Goal: Task Accomplishment & Management: Complete application form

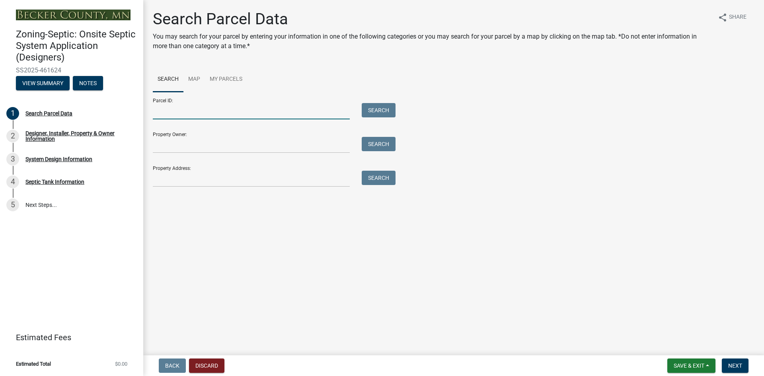
click at [234, 107] on input "Parcel ID:" at bounding box center [251, 111] width 197 height 16
paste input "260225000"
type input "260225000"
click at [374, 107] on button "Search" at bounding box center [379, 110] width 34 height 14
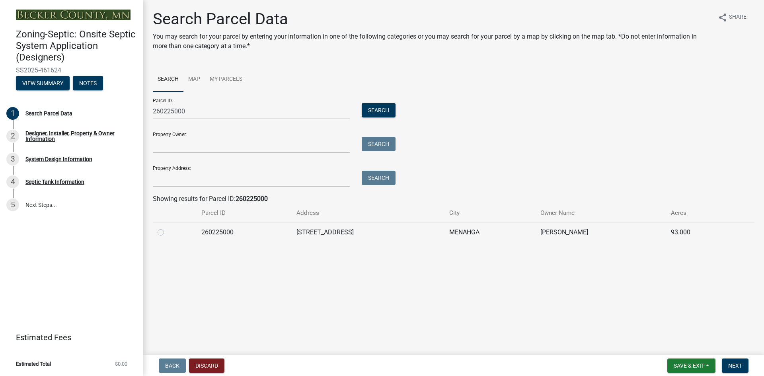
click at [167, 228] on label at bounding box center [167, 228] width 0 height 0
click at [167, 233] on input "radio" at bounding box center [169, 230] width 5 height 5
radio input "true"
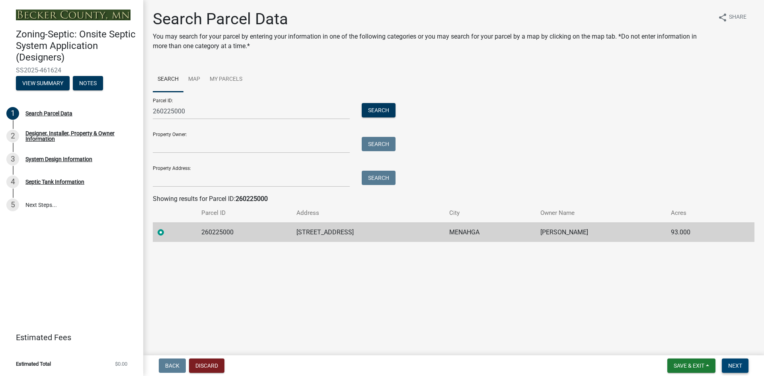
click at [739, 368] on span "Next" at bounding box center [735, 365] width 14 height 6
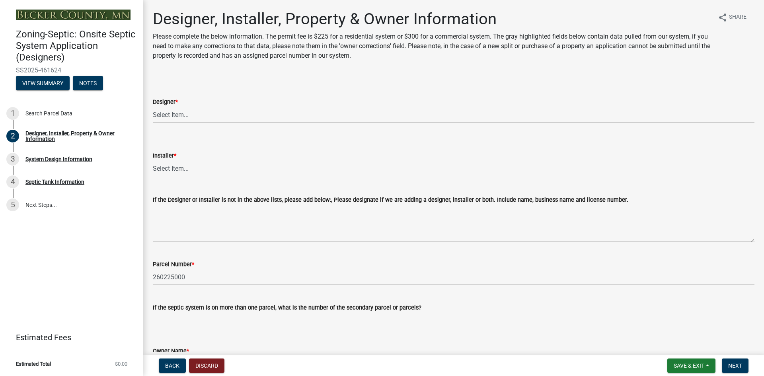
drag, startPoint x: 58, startPoint y: 69, endPoint x: 15, endPoint y: 70, distance: 43.4
click at [15, 70] on div "Zoning-Septic: Onsite Septic System Application (Designers) SS2025-461624 View …" at bounding box center [71, 57] width 130 height 70
copy span "SS2025-461624"
click at [278, 119] on select "Select Item... OTHER – Not listed (please add in next field and we will add to …" at bounding box center [453, 115] width 601 height 16
click at [153, 107] on select "Select Item... OTHER – Not listed (please add in next field and we will add to …" at bounding box center [453, 115] width 601 height 16
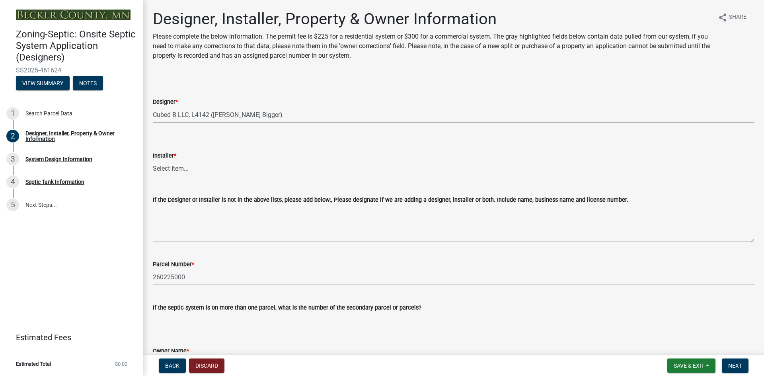
select select "61a610a3-0425-40fe-b1d6-1d279518c0a3"
click at [187, 167] on select "Select Item... OTHER – Not listed (please add in next field and we will add to …" at bounding box center [453, 168] width 601 height 16
click at [153, 160] on select "Select Item... OTHER – Not listed (please add in next field and we will add to …" at bounding box center [453, 168] width 601 height 16
select select "1c9ff1f6-7549-467f-8fe1-bc544d096328"
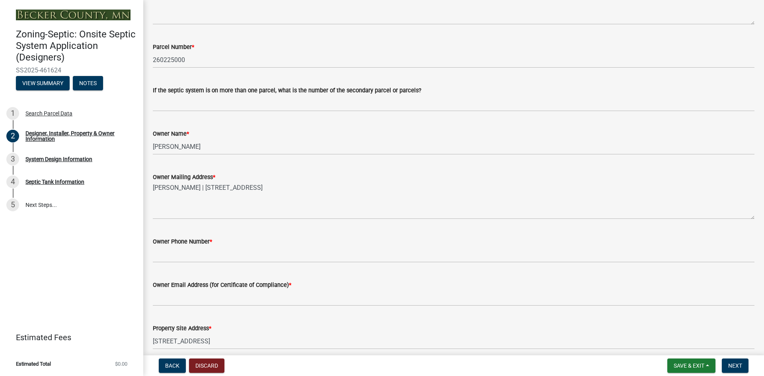
scroll to position [259, 0]
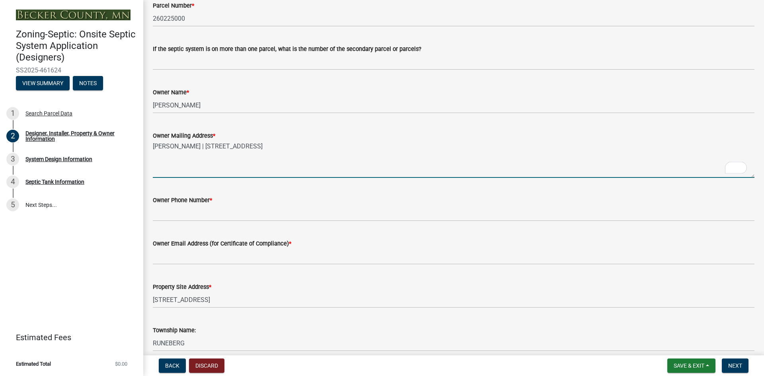
drag, startPoint x: 201, startPoint y: 144, endPoint x: 335, endPoint y: 146, distance: 133.7
click at [335, 146] on textarea "[PERSON_NAME] | [STREET_ADDRESS]" at bounding box center [453, 158] width 601 height 37
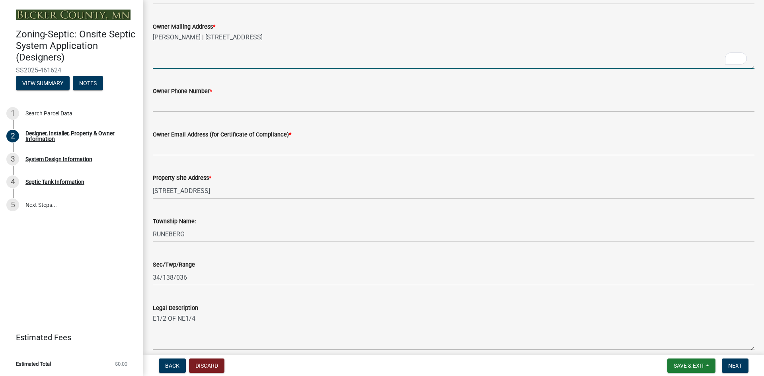
scroll to position [0, 0]
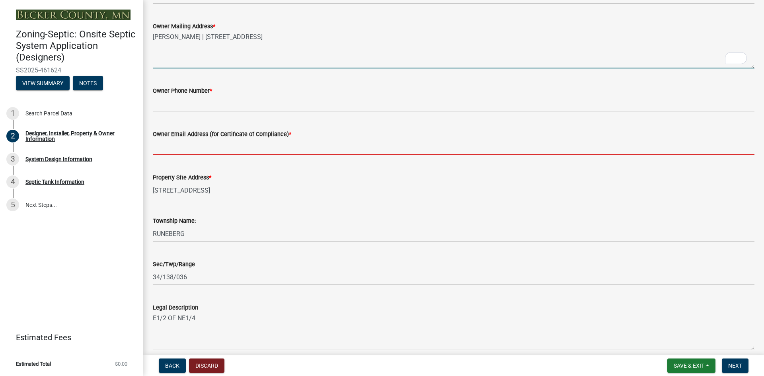
click at [189, 148] on input "Owner Email Address (for Certificate of Compliance) *" at bounding box center [453, 147] width 601 height 16
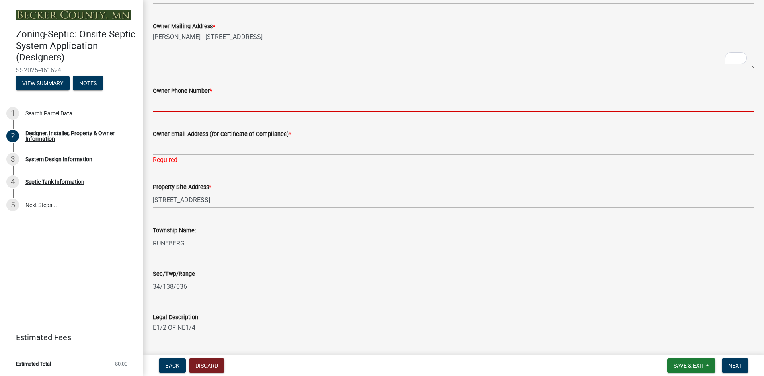
click at [189, 107] on input "Owner Phone Number *" at bounding box center [453, 103] width 601 height 16
paste input "[PHONE_NUMBER]"
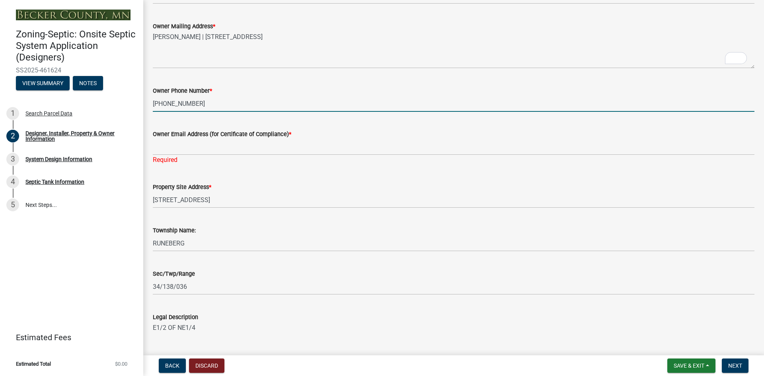
type input "[PHONE_NUMBER]"
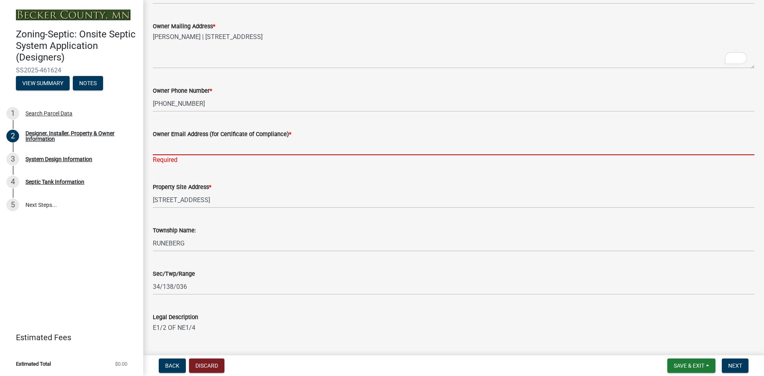
paste input "[EMAIL_ADDRESS][DOMAIN_NAME]"
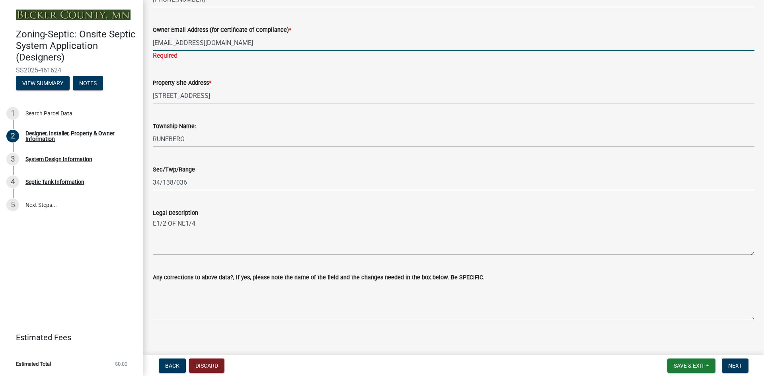
scroll to position [477, 0]
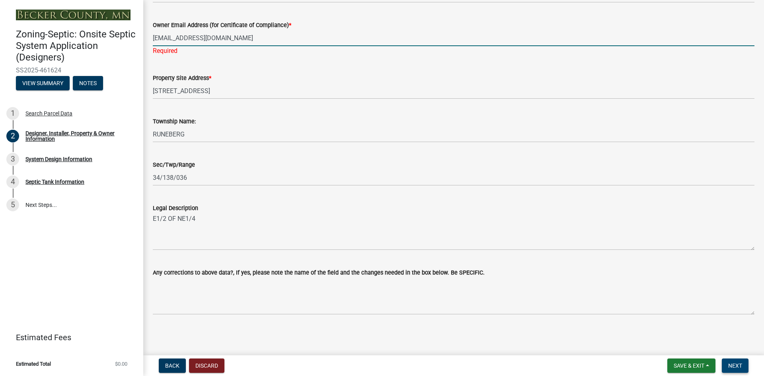
type input "[EMAIL_ADDRESS][DOMAIN_NAME]"
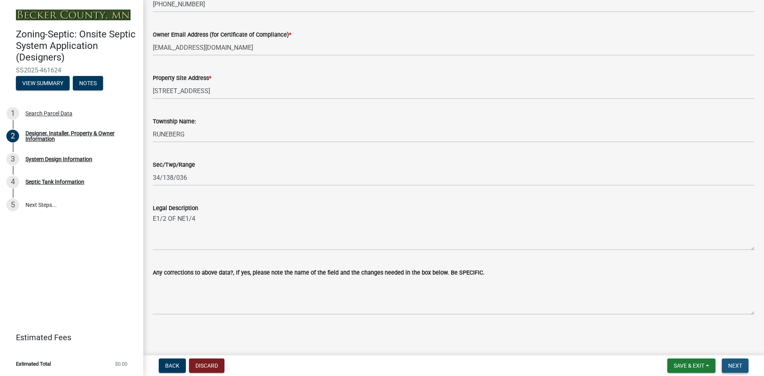
click at [733, 366] on span "Next" at bounding box center [735, 365] width 14 height 6
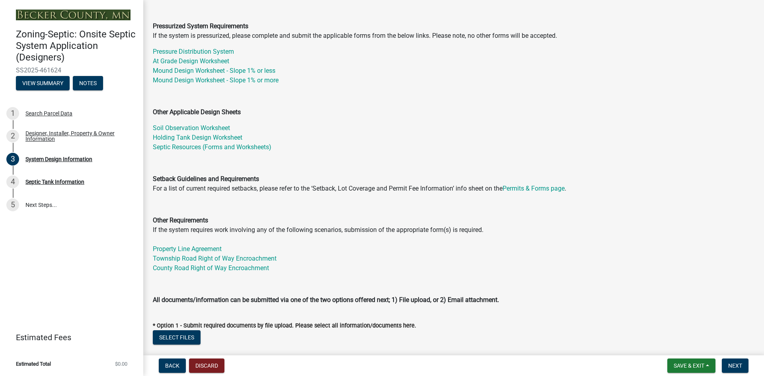
scroll to position [119, 0]
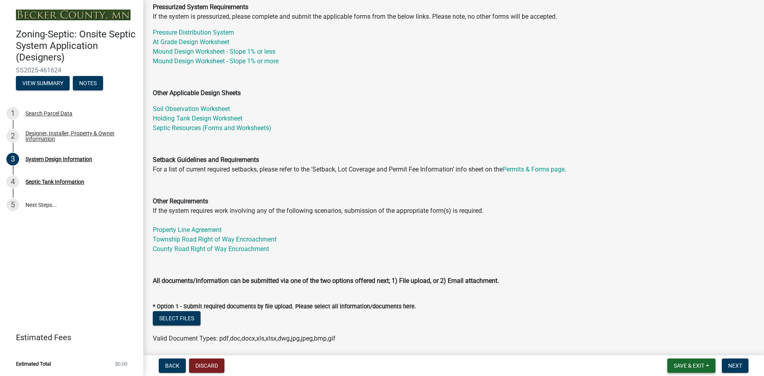
click at [685, 365] on span "Save & Exit" at bounding box center [688, 365] width 31 height 6
click at [677, 346] on button "Save & Exit" at bounding box center [684, 344] width 64 height 19
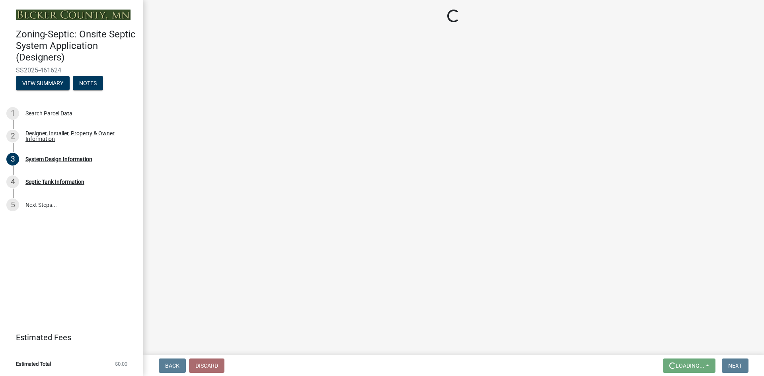
scroll to position [0, 0]
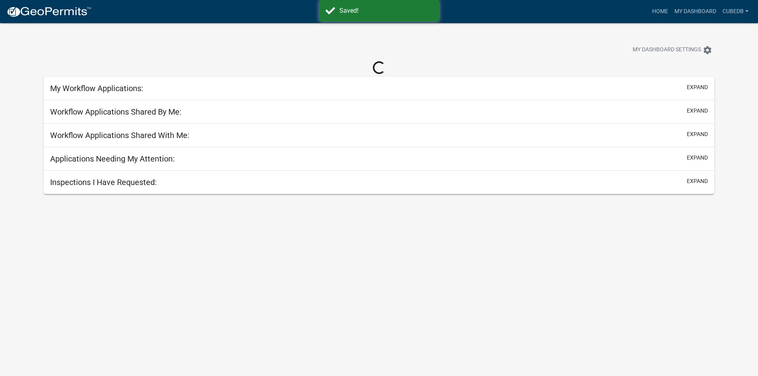
select select "3: 100"
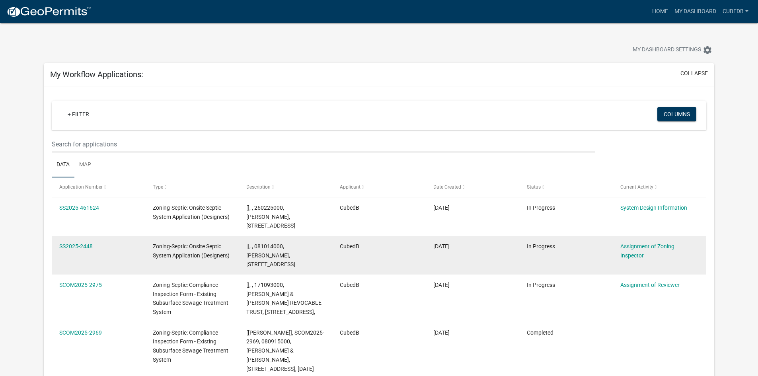
click at [79, 251] on datatable-body-cell "SS2025-2448" at bounding box center [98, 255] width 93 height 39
click at [78, 243] on link "SS2025-2448" at bounding box center [75, 246] width 33 height 6
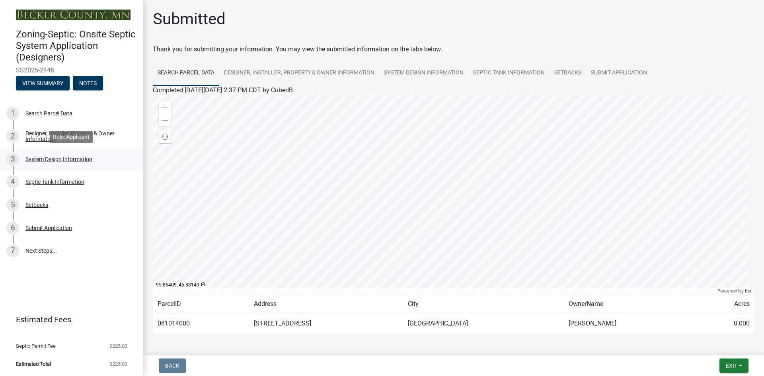
click at [42, 156] on div "System Design Information" at bounding box center [58, 159] width 67 height 6
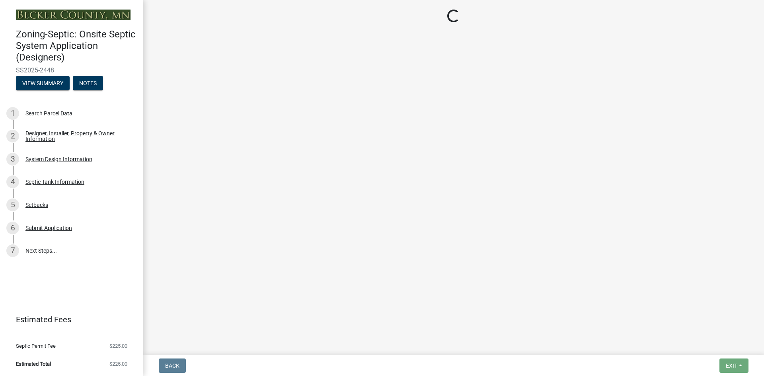
select select "8ba21533-2acf-4cc6-95e5-280e4aabd5a3"
select select "d11049ea-91d0-42ef-8f23-5bc08afa6acf"
select select "011fbff4-a41d-4a75-9bd8-71c7e6c69e0d"
select select "85fdfef2-2683-4311-b5d5-5505f6411127"
select select "bbba294c-e7e6-4483-b1a0-88fbc7e04017"
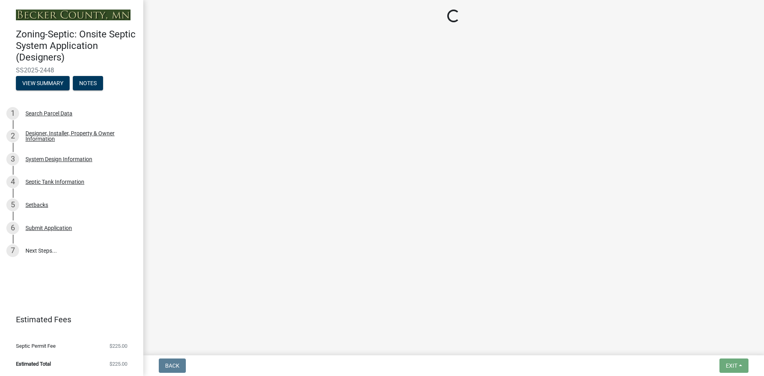
select select "ba735beb-519e-40f0-ae20-62d65fc4c46b"
select select "22f42ee4-8f54-4ffd-840f-b13e29e3d3ac"
select select "f869305d-2cb1-4dd4-8e19-f65af66fecb7"
select select "1beac6bb-92f1-48fc-a43d-dd4fbc824110"
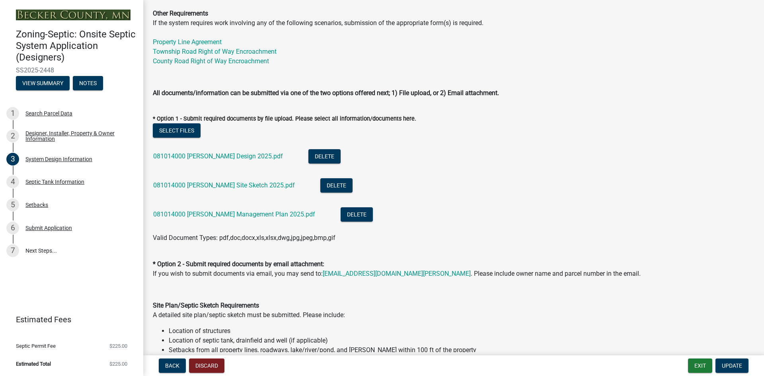
scroll to position [308, 0]
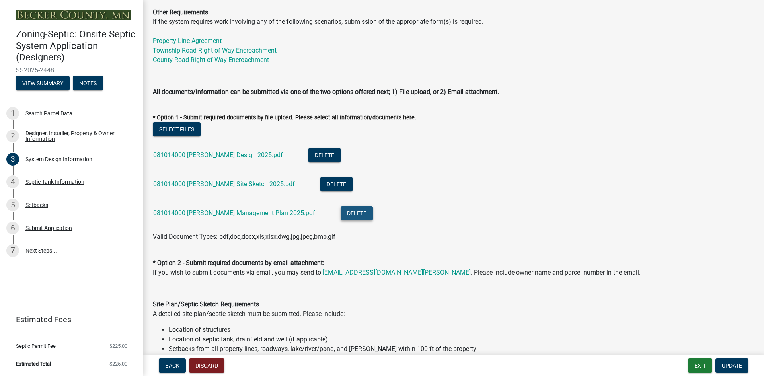
click at [340, 216] on button "Delete" at bounding box center [356, 213] width 32 height 14
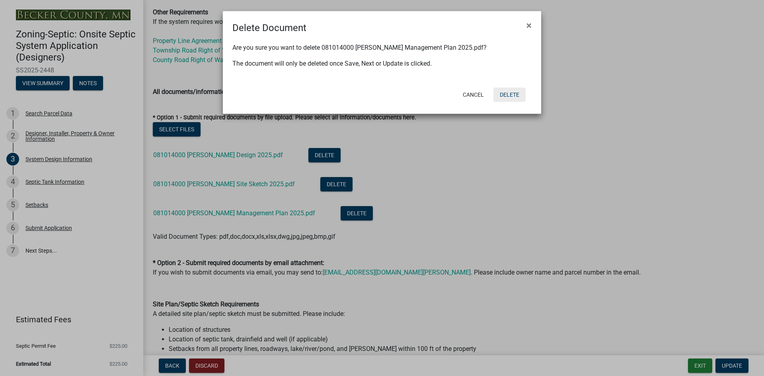
click at [511, 95] on button "Delete" at bounding box center [509, 95] width 32 height 14
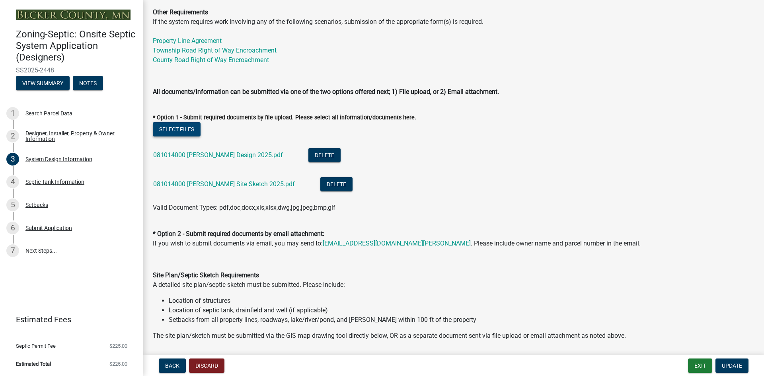
click at [180, 129] on button "Select files" at bounding box center [177, 129] width 48 height 14
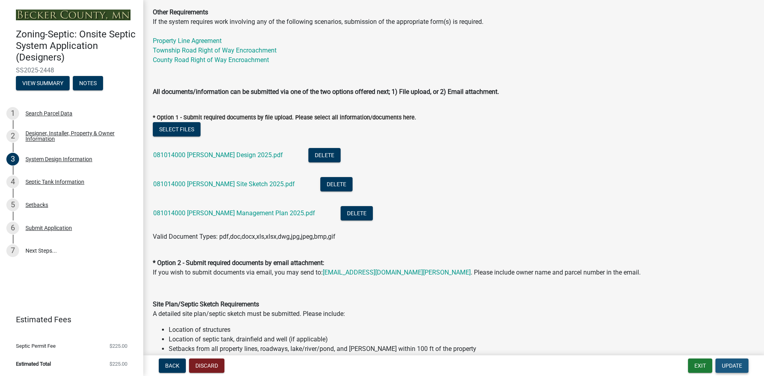
click at [741, 366] on span "Update" at bounding box center [732, 365] width 20 height 6
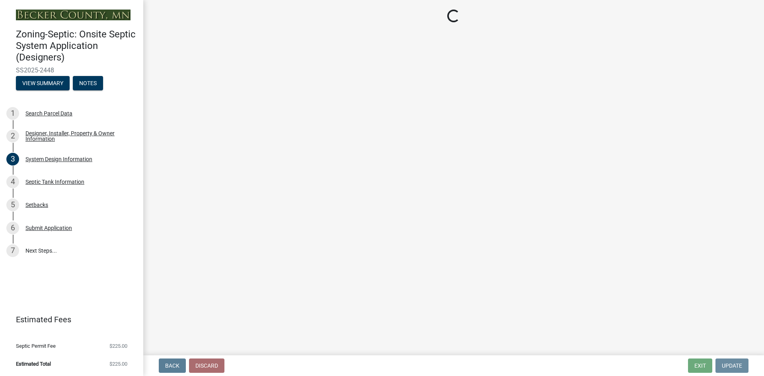
scroll to position [0, 0]
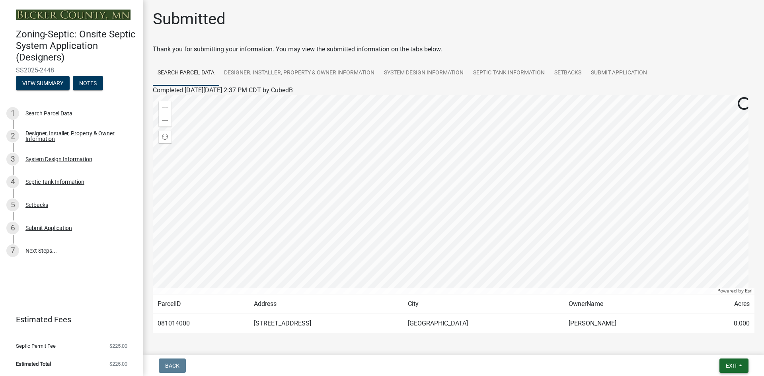
click at [727, 366] on span "Exit" at bounding box center [731, 365] width 12 height 6
click at [710, 345] on button "Save & Exit" at bounding box center [717, 344] width 64 height 19
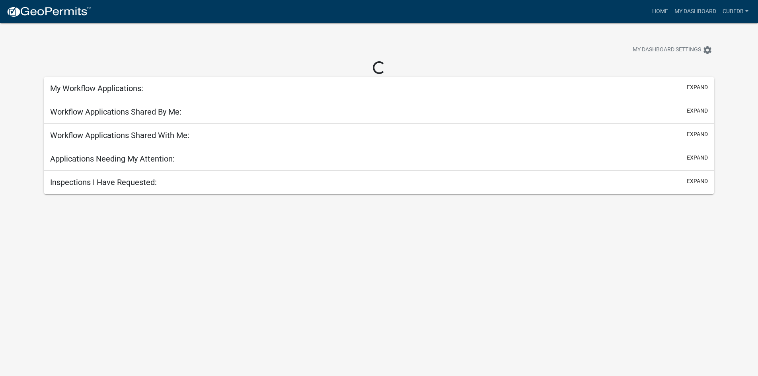
select select "3: 100"
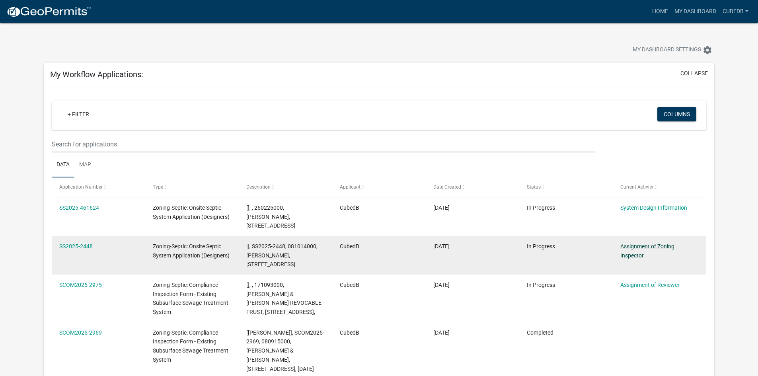
click at [640, 243] on link "Assignment of Zoning Inspector" at bounding box center [647, 251] width 54 height 16
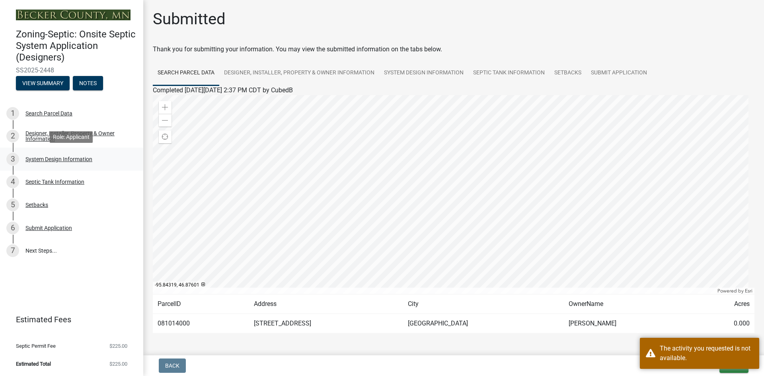
click at [64, 159] on div "System Design Information" at bounding box center [58, 159] width 67 height 6
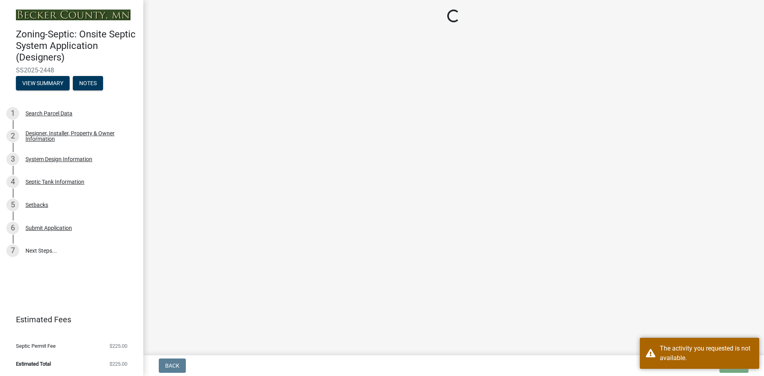
select select "8ba21533-2acf-4cc6-95e5-280e4aabd5a3"
select select "d11049ea-91d0-42ef-8f23-5bc08afa6acf"
select select "011fbff4-a41d-4a75-9bd8-71c7e6c69e0d"
select select "85fdfef2-2683-4311-b5d5-5505f6411127"
select select "bbba294c-e7e6-4483-b1a0-88fbc7e04017"
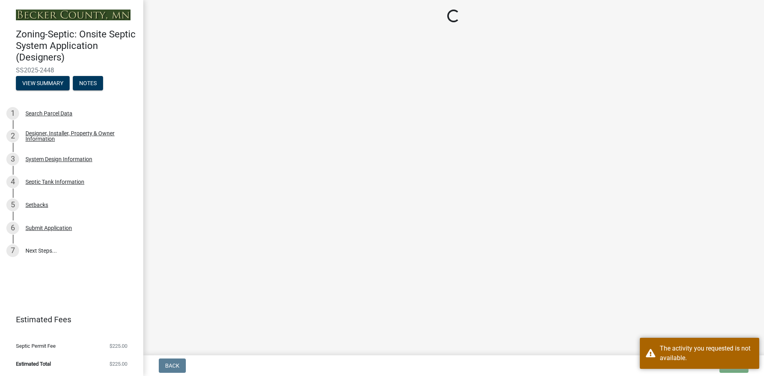
select select "ba735beb-519e-40f0-ae20-62d65fc4c46b"
select select "22f42ee4-8f54-4ffd-840f-b13e29e3d3ac"
select select "f869305d-2cb1-4dd4-8e19-f65af66fecb7"
select select "1beac6bb-92f1-48fc-a43d-dd4fbc824110"
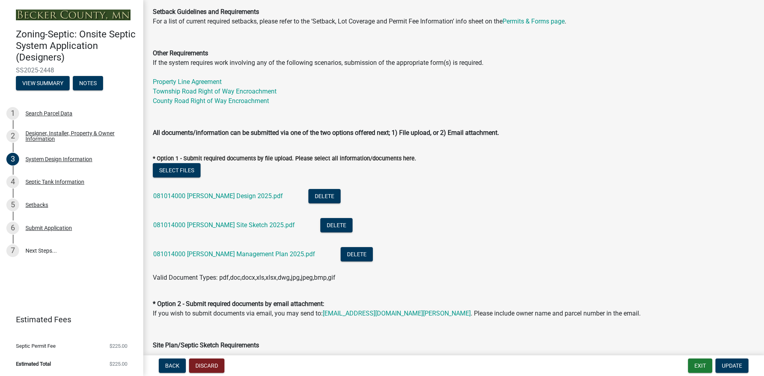
scroll to position [268, 0]
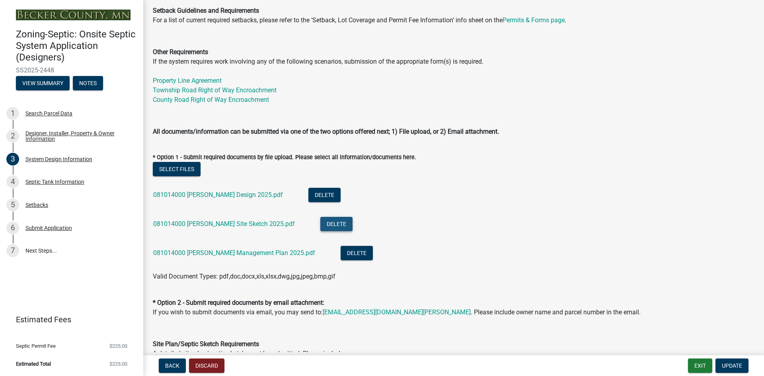
click at [320, 224] on button "Delete" at bounding box center [336, 224] width 32 height 14
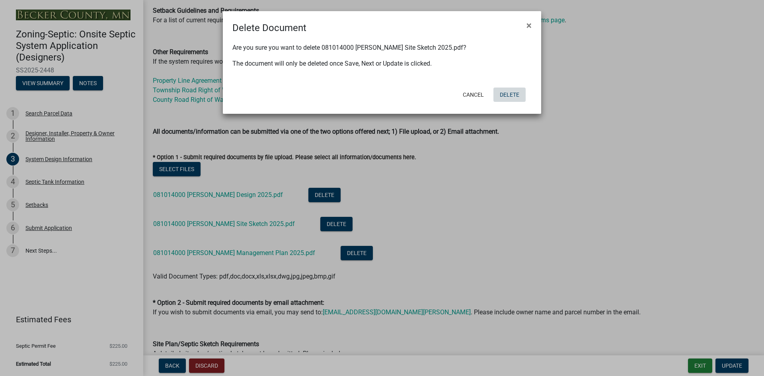
click at [514, 95] on button "Delete" at bounding box center [509, 95] width 32 height 14
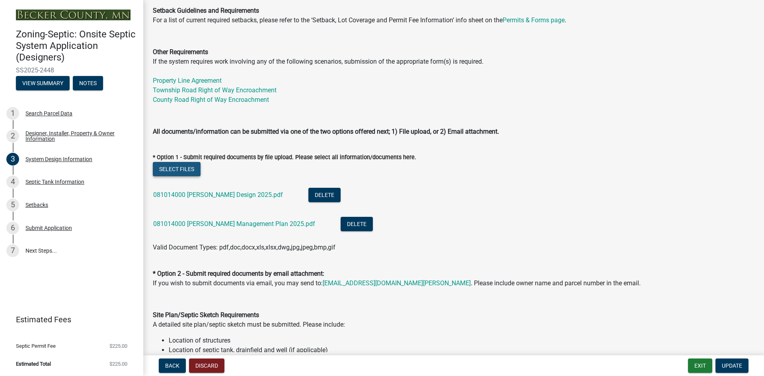
click at [189, 169] on button "Select files" at bounding box center [177, 169] width 48 height 14
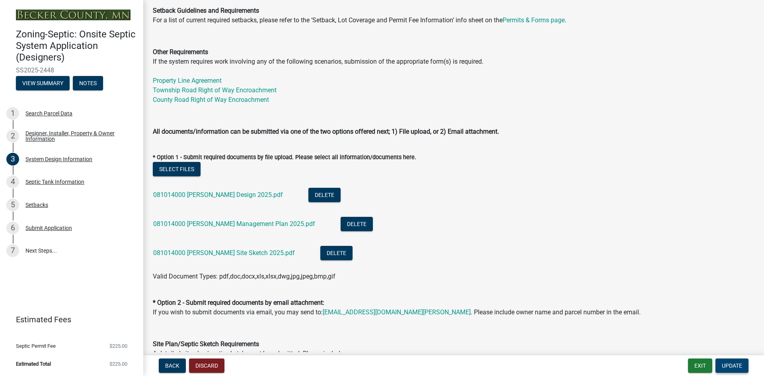
click at [727, 367] on span "Update" at bounding box center [732, 365] width 20 height 6
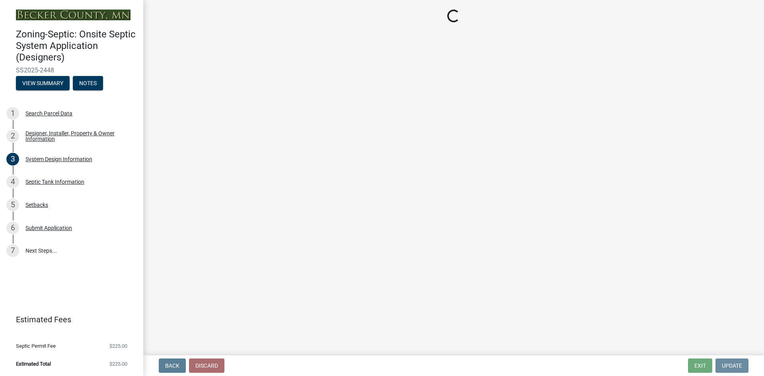
scroll to position [0, 0]
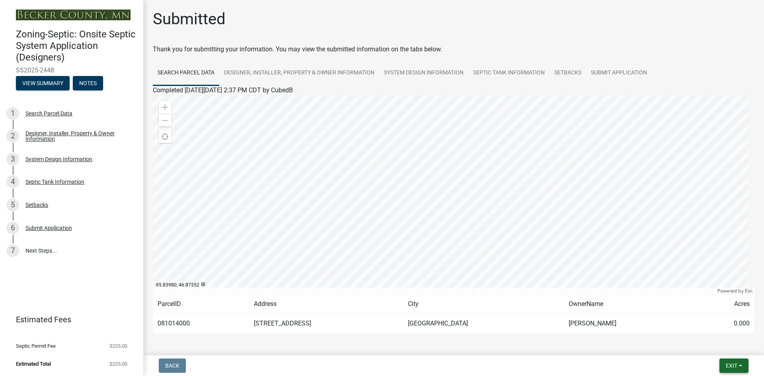
click at [726, 364] on span "Exit" at bounding box center [731, 365] width 12 height 6
click at [700, 344] on button "Save & Exit" at bounding box center [717, 344] width 64 height 19
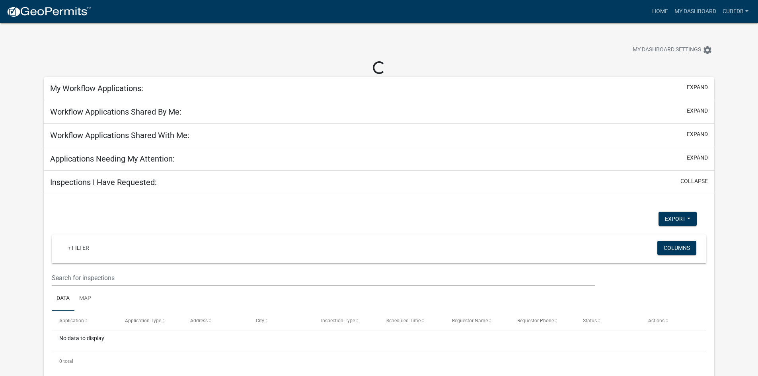
select select "3: 100"
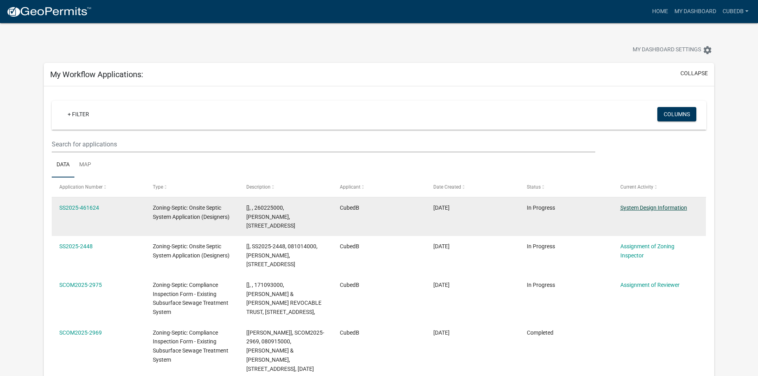
click at [659, 206] on link "System Design Information" at bounding box center [653, 207] width 67 height 6
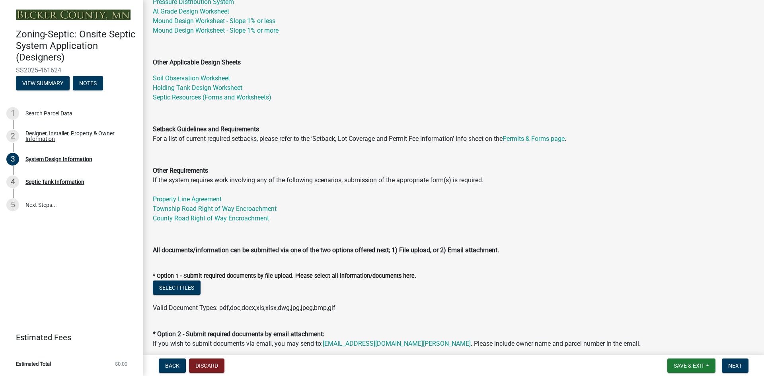
scroll to position [189, 0]
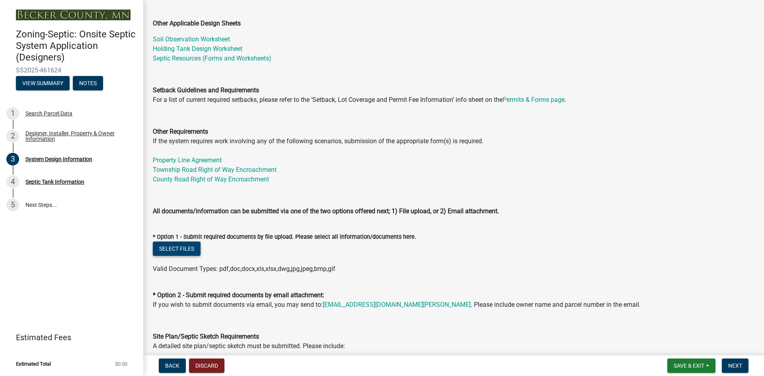
click at [177, 245] on button "Select files" at bounding box center [177, 248] width 48 height 14
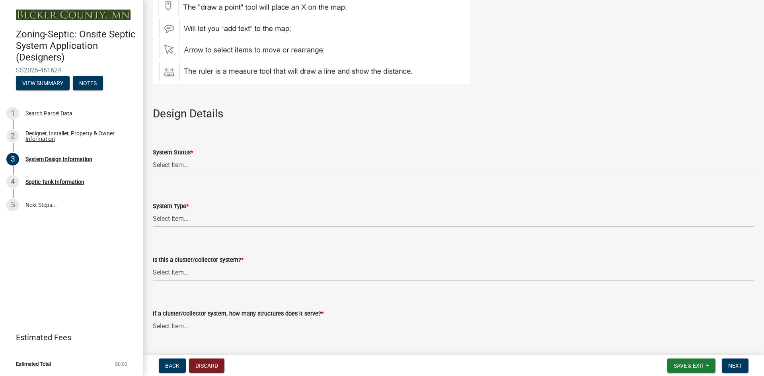
scroll to position [935, 0]
click at [217, 167] on select "Select Item... No Existing System Replacement System Failing System (Cesspool, …" at bounding box center [453, 164] width 601 height 16
click at [153, 156] on select "Select Item... No Existing System Replacement System Failing System (Cesspool, …" at bounding box center [453, 164] width 601 height 16
select select "8ba21533-2acf-4cc6-95e5-280e4aabd5a3"
click at [194, 219] on select "Select Item... Type I Type II Type III Type IV Type V" at bounding box center [453, 218] width 601 height 16
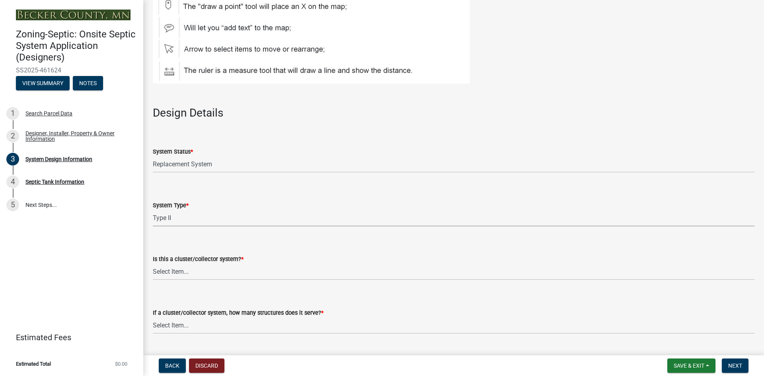
click at [153, 210] on select "Select Item... Type I Type II Type III Type IV Type V" at bounding box center [453, 218] width 601 height 16
select select "d11049ea-91d0-42ef-8f23-5bc08afa6acf"
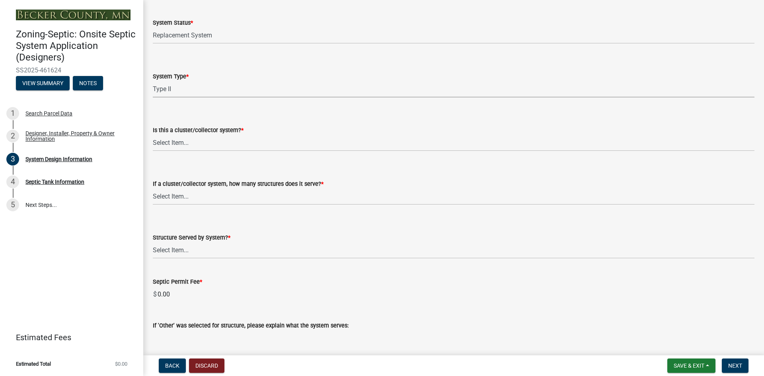
scroll to position [1074, 0]
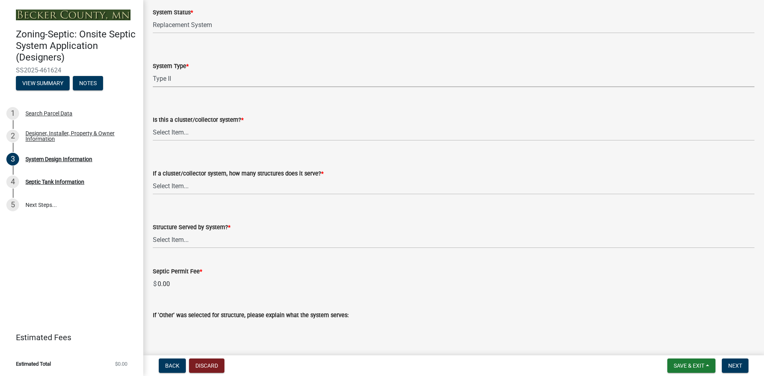
click at [266, 194] on wm-data-entity-input "If a cluster/collector system, how many structures does it serve? * Select Item…" at bounding box center [453, 175] width 601 height 54
click at [233, 193] on select "Select Item... Not a cluster/collector system 1 2 3 4 5 6 7 8 9 10" at bounding box center [453, 186] width 601 height 16
click at [153, 178] on select "Select Item... Not a cluster/collector system 1 2 3 4 5 6 7 8 9 10" at bounding box center [453, 186] width 601 height 16
select select "85fdfef2-2683-4311-b5d5-5505f6411127"
click at [200, 243] on select "Select Item... Commercial Resort Commercial - Non Resort Other Full-Time Dwelli…" at bounding box center [453, 240] width 601 height 16
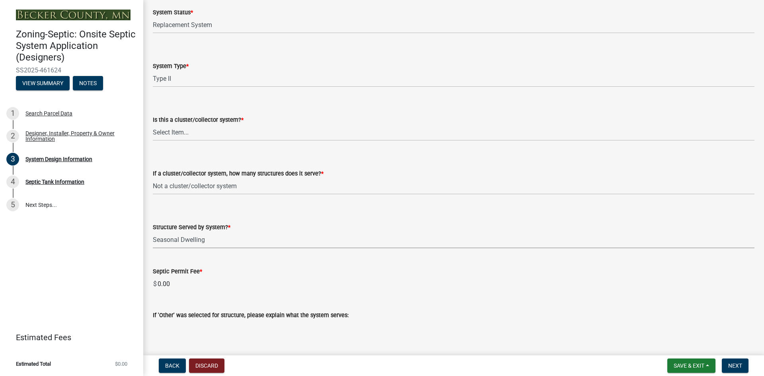
click at [153, 232] on select "Select Item... Commercial Resort Commercial - Non Resort Other Full-Time Dwelli…" at bounding box center [453, 240] width 601 height 16
select select "bbba294c-e7e6-4483-b1a0-88fbc7e04017"
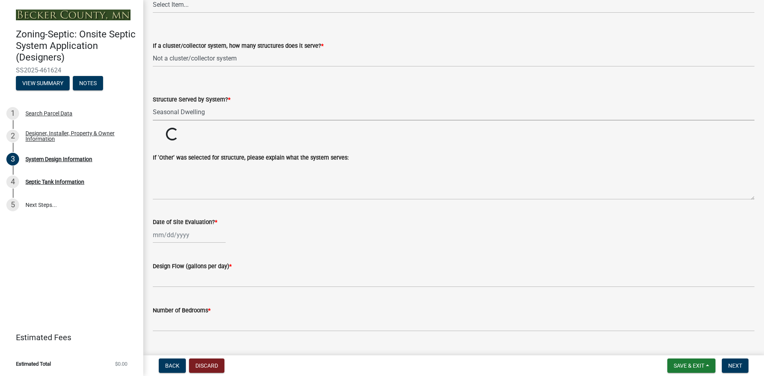
scroll to position [1223, 0]
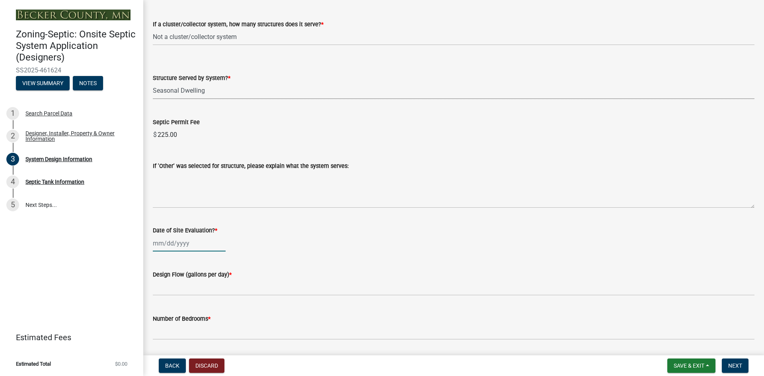
click at [178, 245] on div at bounding box center [189, 243] width 73 height 16
select select "8"
select select "2025"
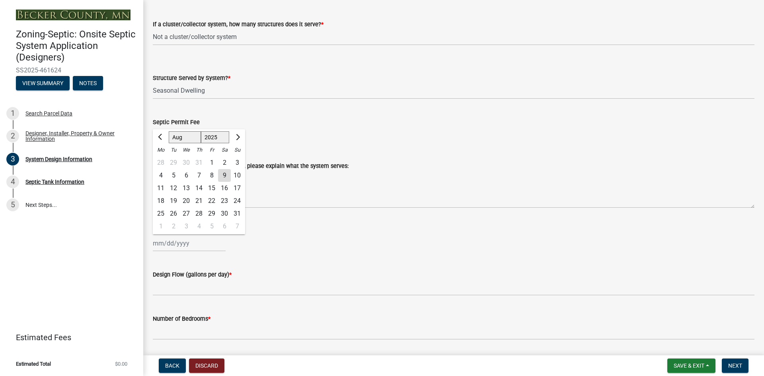
click at [209, 175] on div "8" at bounding box center [211, 175] width 13 height 13
type input "[DATE]"
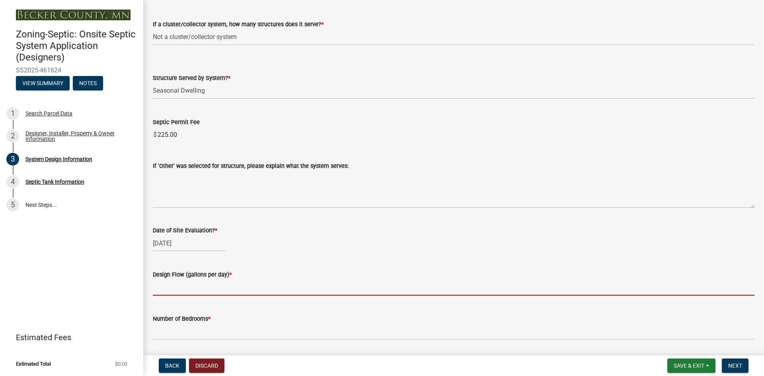
click at [191, 290] on input "text" at bounding box center [453, 287] width 601 height 16
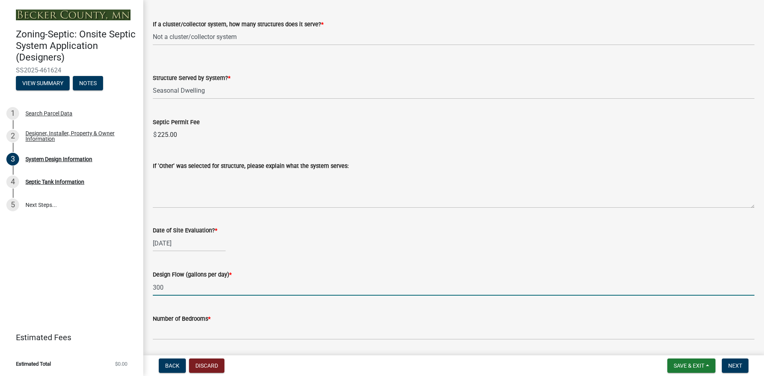
type input "300"
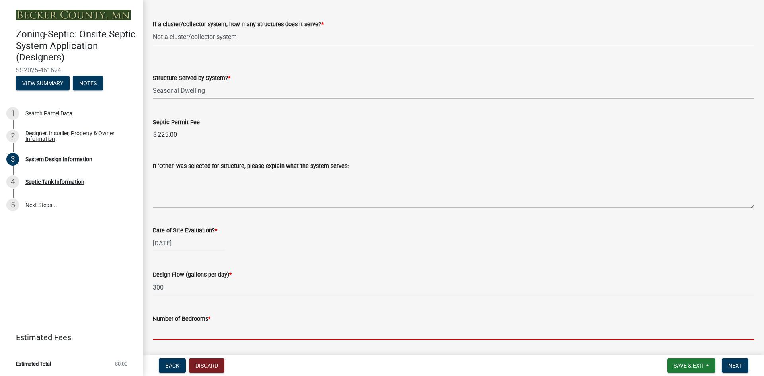
click at [184, 335] on input "Number of Bedrooms *" at bounding box center [453, 331] width 601 height 16
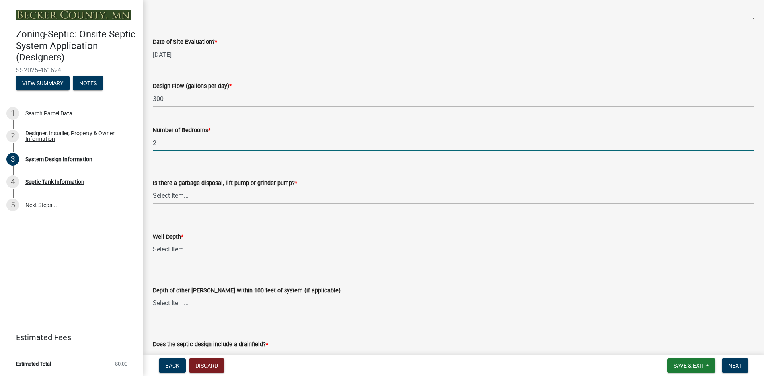
scroll to position [1412, 0]
type input "2"
click at [200, 197] on select "Select Item... Yes No" at bounding box center [453, 195] width 601 height 16
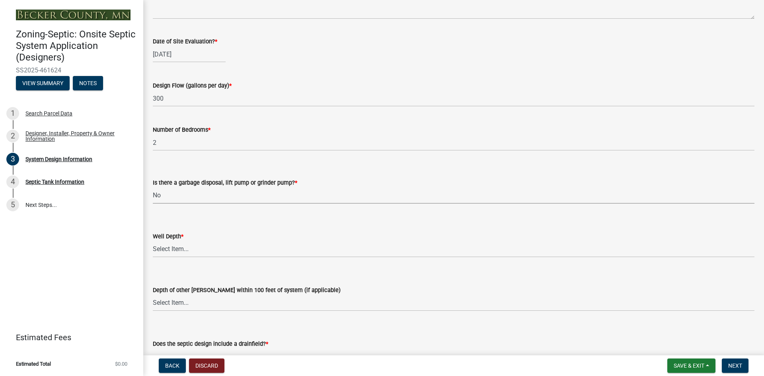
click at [153, 187] on select "Select Item... Yes No" at bounding box center [453, 195] width 601 height 16
select select "ba735beb-519e-40f0-ae20-62d65fc4c46b"
click at [176, 251] on select "Select Item... Deep Well Shallow Well Well not yet installed - To be drilled No…" at bounding box center [453, 249] width 601 height 16
click at [153, 241] on select "Select Item... Deep Well Shallow Well Well not yet installed - To be drilled No…" at bounding box center [453, 249] width 601 height 16
select select "7b30f360-6895-496a-9f34-da1efdcbc234"
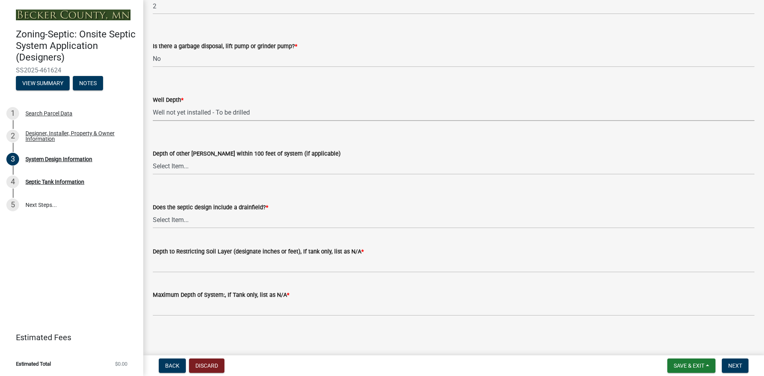
scroll to position [1550, 0]
click at [181, 220] on select "Select Item... Yes No Existing - COC must by submitted" at bounding box center [453, 219] width 601 height 16
click at [153, 211] on select "Select Item... Yes No Existing - COC must by submitted" at bounding box center [453, 219] width 601 height 16
select select "1beac6bb-92f1-48fc-a43d-dd4fbc824110"
drag, startPoint x: 285, startPoint y: 294, endPoint x: 274, endPoint y: 294, distance: 10.3
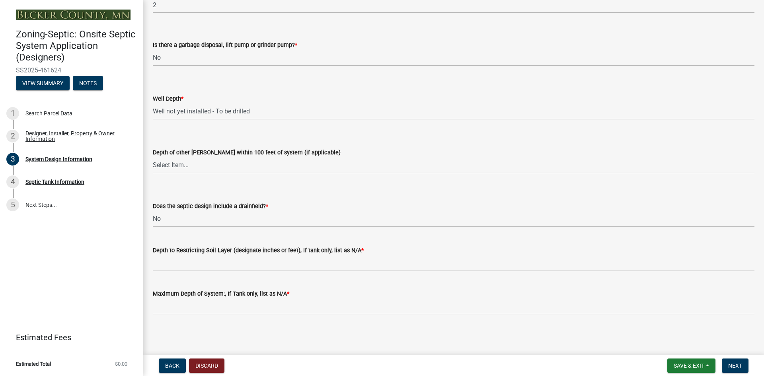
click at [274, 294] on label "Maximum Depth of System:, If Tank only, list as N/A *" at bounding box center [221, 294] width 136 height 6
copy label "N/A"
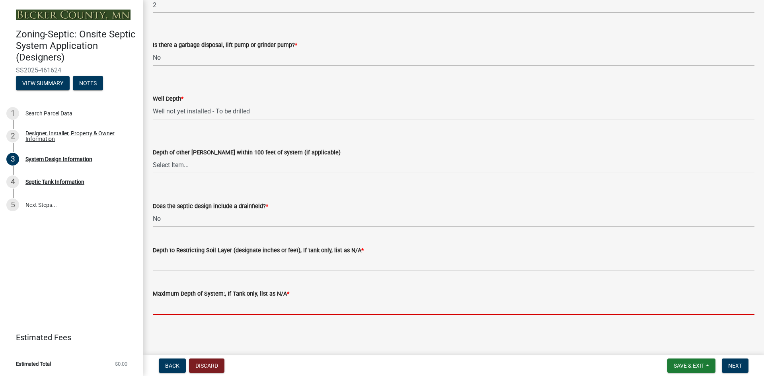
click at [210, 311] on input "Maximum Depth of System:, If Tank only, list as N/A *" at bounding box center [453, 306] width 601 height 16
paste input "N/A"
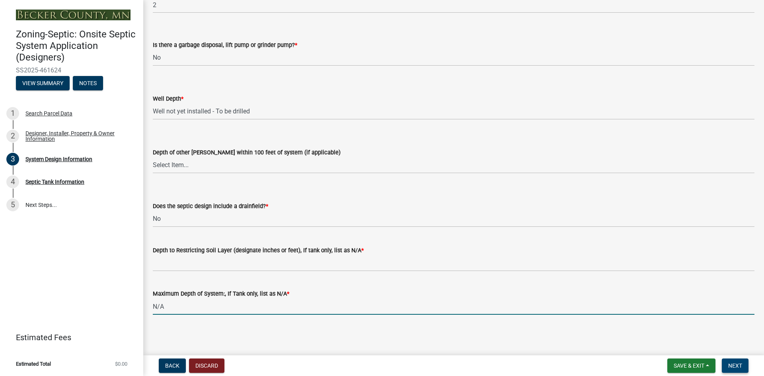
type input "N/A"
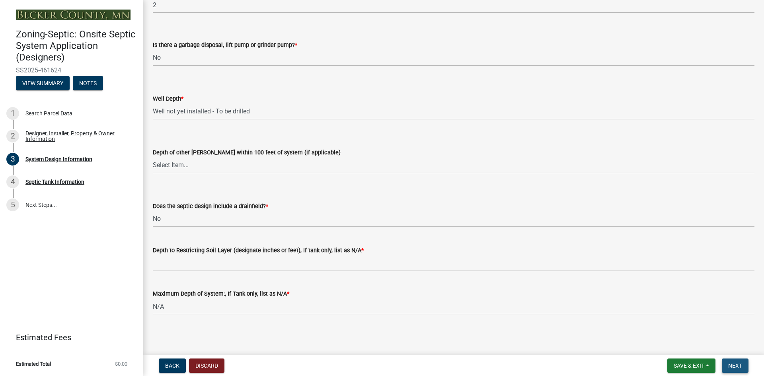
click at [731, 367] on span "Next" at bounding box center [735, 365] width 14 height 6
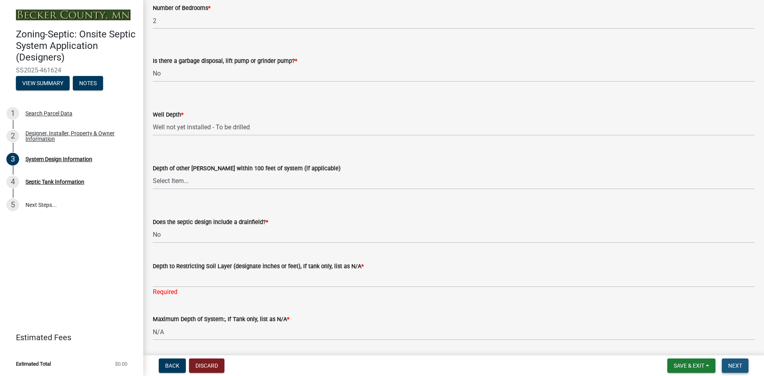
scroll to position [1566, 0]
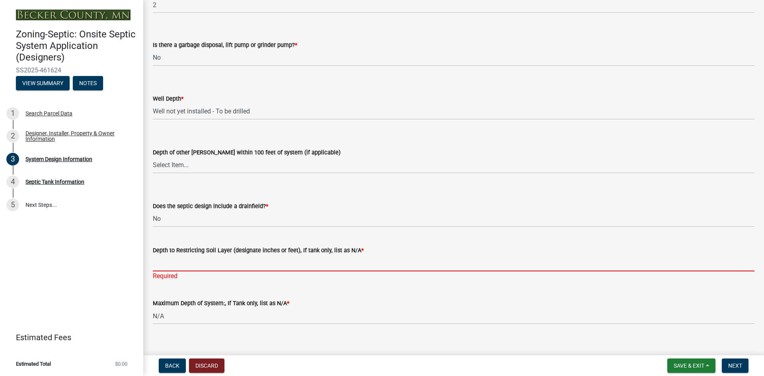
click at [189, 264] on input "Depth to Restricting Soil Layer (designate inches or feet), If tank only, list …" at bounding box center [453, 263] width 601 height 16
paste input "N/A"
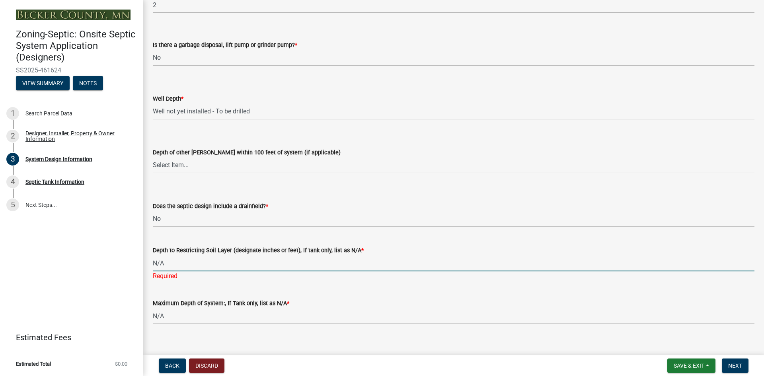
scroll to position [1575, 0]
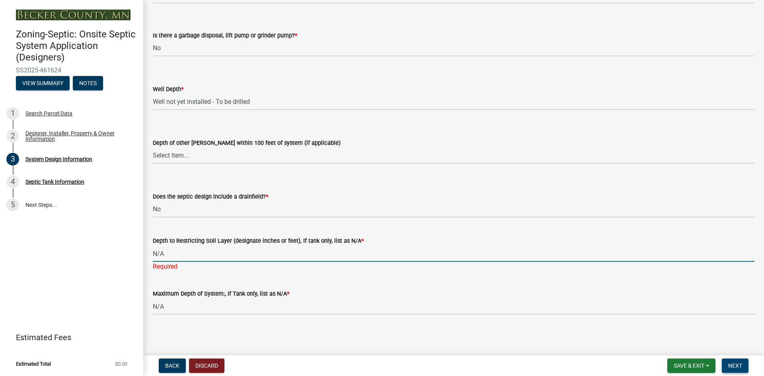
type input "N/A"
click at [728, 365] on span "Next" at bounding box center [735, 365] width 14 height 6
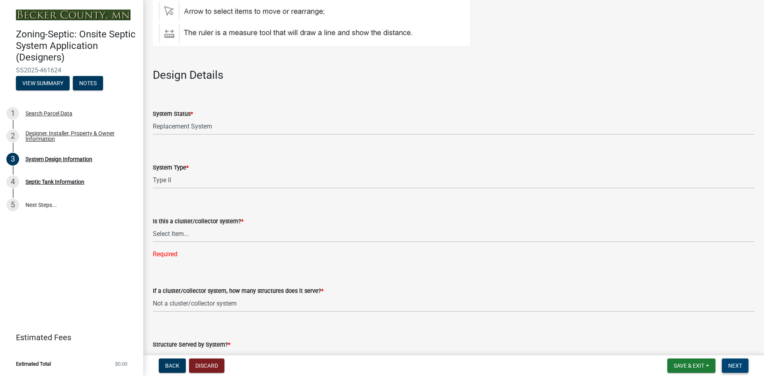
scroll to position [959, 0]
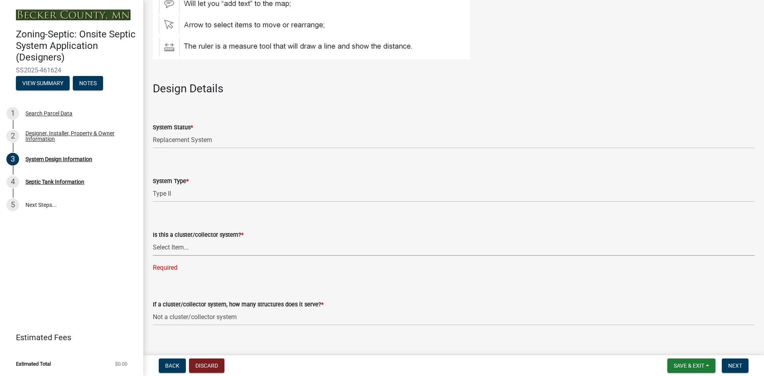
click at [205, 248] on select "Select Item... Yes No" at bounding box center [453, 247] width 601 height 16
click at [153, 239] on select "Select Item... Yes No" at bounding box center [453, 247] width 601 height 16
select select "011fbff4-a41d-4a75-9bd8-71c7e6c69e0d"
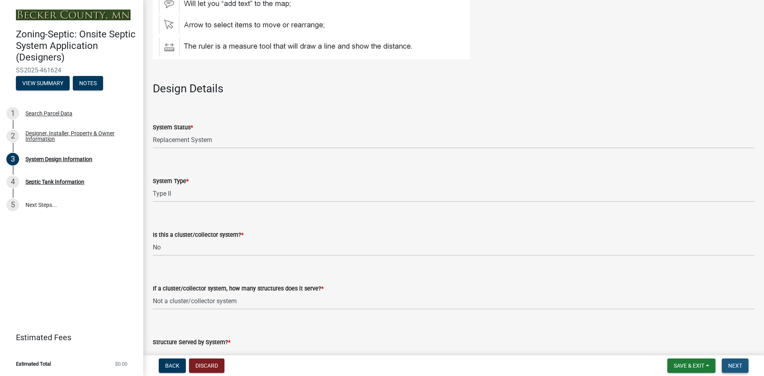
click at [729, 365] on span "Next" at bounding box center [735, 365] width 14 height 6
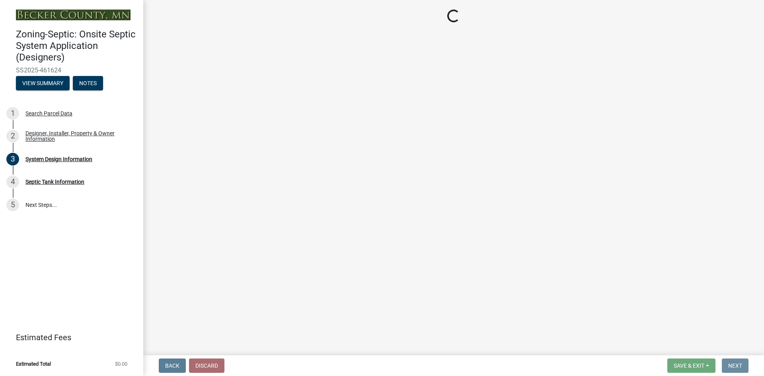
scroll to position [0, 0]
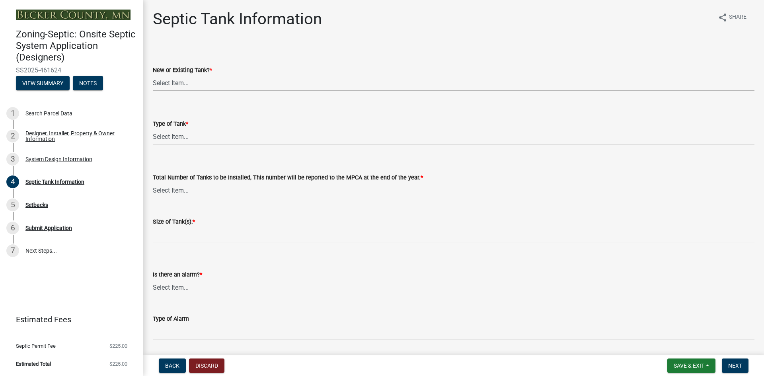
click at [185, 83] on select "Select Item... New Existing Both -New and Existing Tank" at bounding box center [453, 83] width 601 height 16
click at [153, 75] on select "Select Item... New Existing Both -New and Existing Tank" at bounding box center [453, 83] width 601 height 16
select select "f9fbe67c-c1cf-4a63-8ad4-799ce56b7f21"
click at [181, 138] on select "Select Item... Single Septic Tank Compartmented Tank Single Tank plus Compartme…" at bounding box center [453, 136] width 601 height 16
click at [153, 128] on select "Select Item... Single Septic Tank Compartmented Tank Single Tank plus Compartme…" at bounding box center [453, 136] width 601 height 16
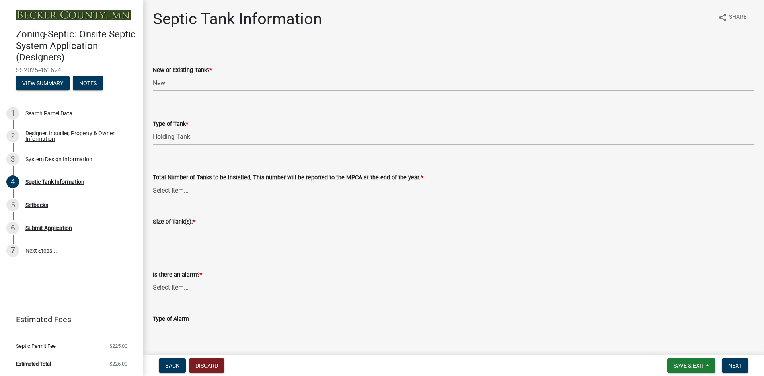
select select "fe57a0e5-df0b-49ed-be87-b1b1dff725c1"
click at [197, 192] on select "Select Item... 0 1 2 3 4" at bounding box center [453, 190] width 601 height 16
click at [153, 182] on select "Select Item... 0 1 2 3 4" at bounding box center [453, 190] width 601 height 16
select select "52556460-45fa-4026-a6c2-c70bb0823cb5"
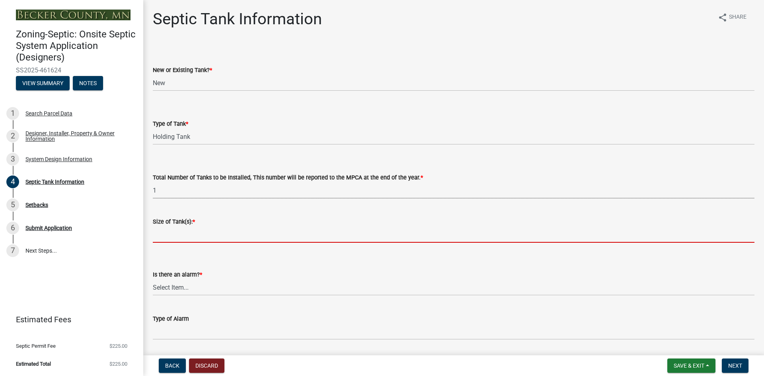
click at [193, 239] on input "Size of Tank(s): *" at bounding box center [453, 234] width 601 height 16
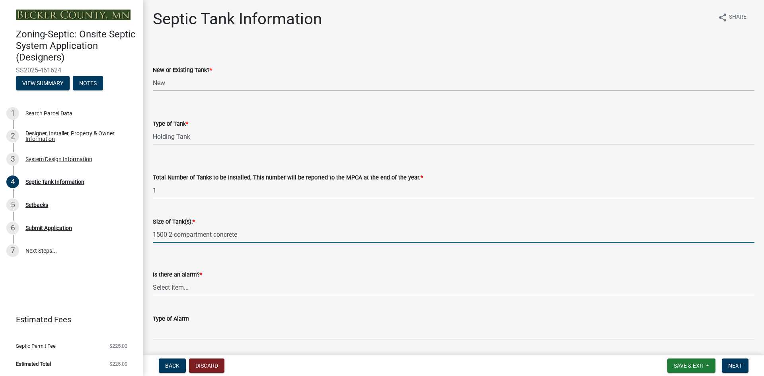
type input "1500 2-compartment concrete"
click at [188, 290] on select "Select Item... Yes No" at bounding box center [453, 287] width 601 height 16
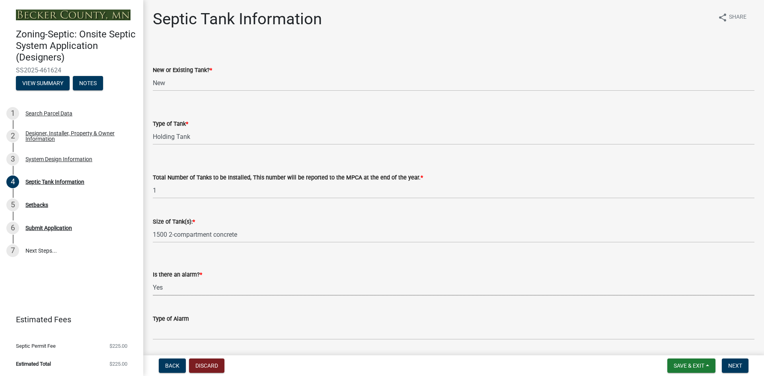
click at [153, 279] on select "Select Item... Yes No" at bounding box center [453, 287] width 601 height 16
select select "c84d9e4c-2287-4d2e-9ef7-9874a7456ee3"
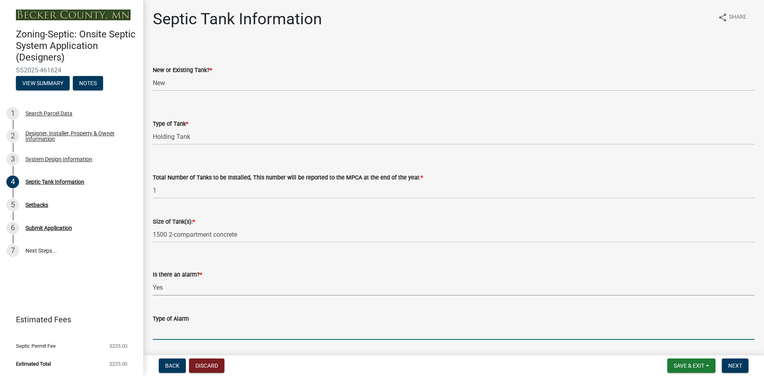
click at [178, 331] on input "Type of Alarm" at bounding box center [453, 331] width 601 height 16
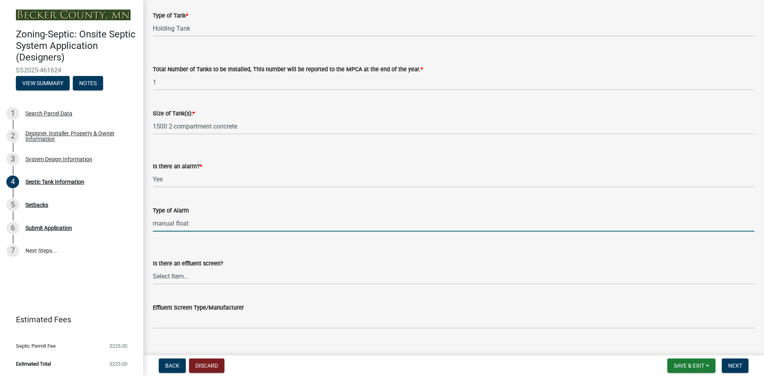
scroll to position [149, 0]
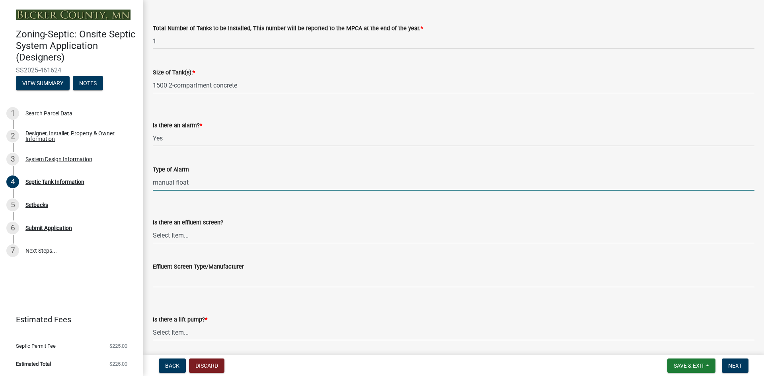
type input "manual float"
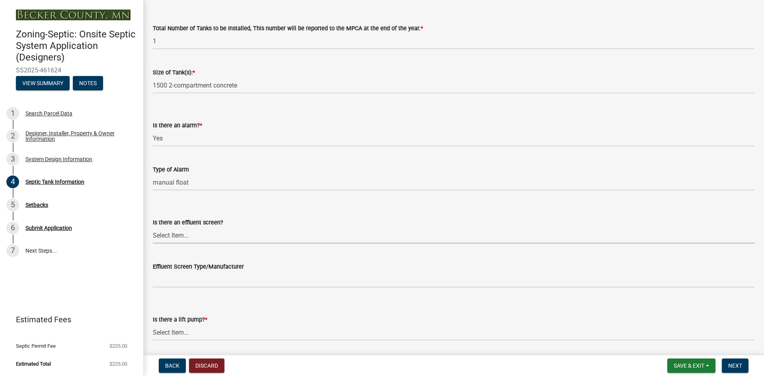
click at [187, 236] on select "Select Item... Yes No" at bounding box center [453, 235] width 601 height 16
click at [153, 227] on select "Select Item... Yes No" at bounding box center [453, 235] width 601 height 16
select select "a956bcdf-8f12-4f61-bfc1-a6e229dc0595"
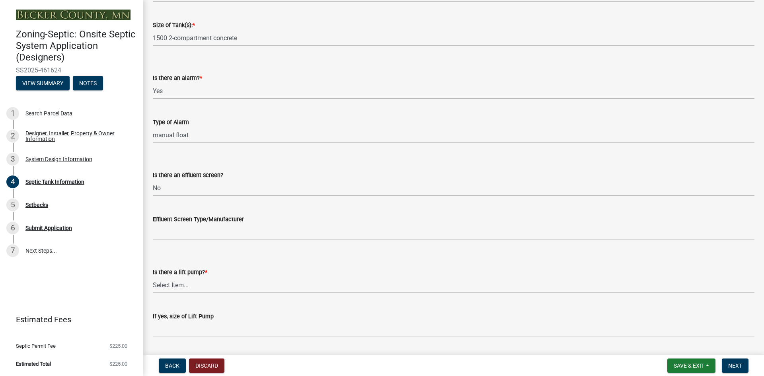
scroll to position [219, 0]
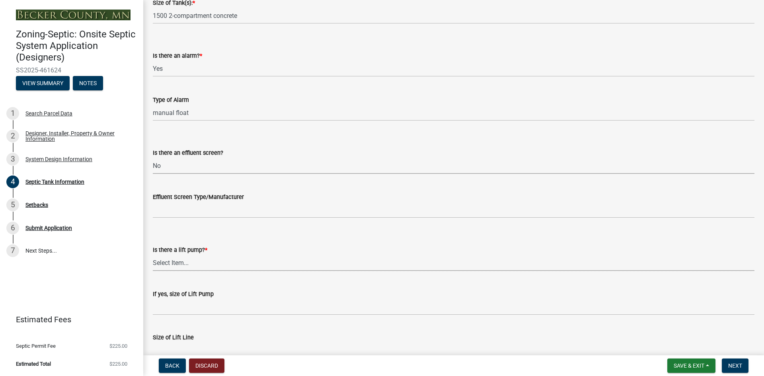
click at [179, 266] on select "Select Item... Yes No" at bounding box center [453, 263] width 601 height 16
click at [153, 255] on select "Select Item... Yes No" at bounding box center [453, 263] width 601 height 16
select select "ba43cfd8-3223-4e93-a41d-8bc71aa45820"
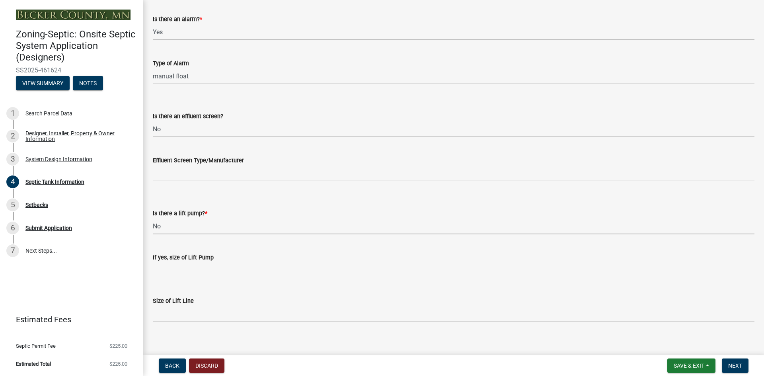
scroll to position [263, 0]
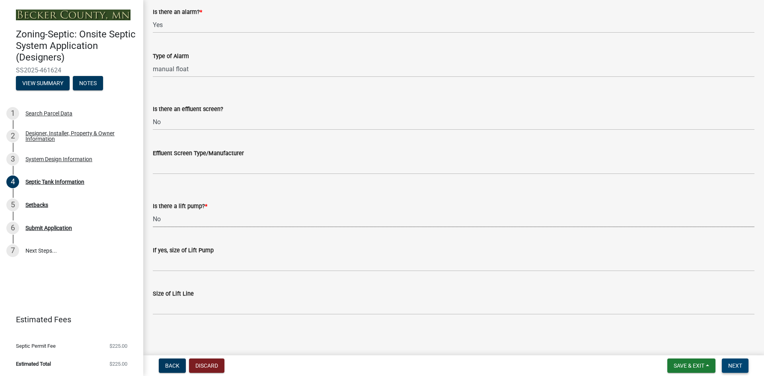
click at [734, 366] on span "Next" at bounding box center [735, 365] width 14 height 6
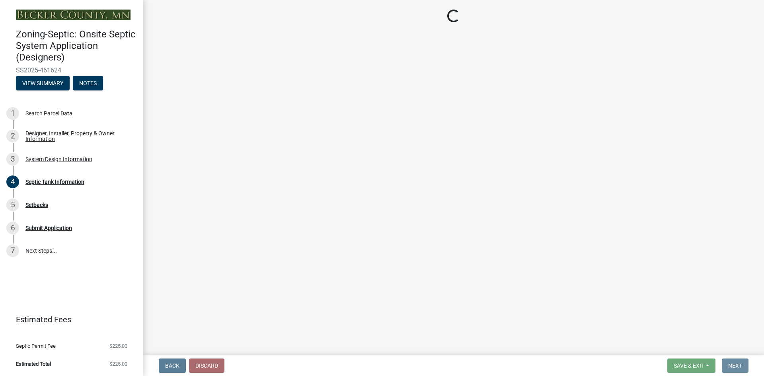
scroll to position [0, 0]
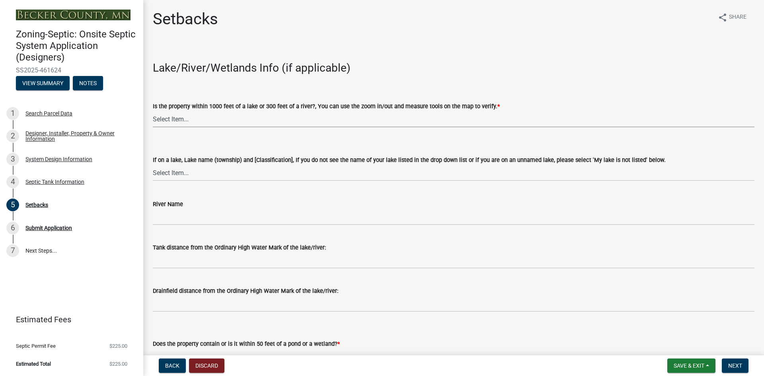
click at [218, 121] on select "Select Item... Yes No" at bounding box center [453, 119] width 601 height 16
click at [153, 111] on select "Select Item... Yes No" at bounding box center [453, 119] width 601 height 16
select select "479aafb6-b6e6-4f54-9b3a-e9d3c09fb6b0"
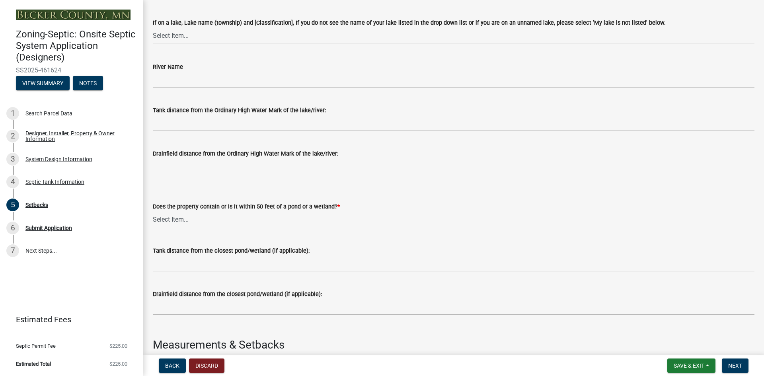
scroll to position [139, 0]
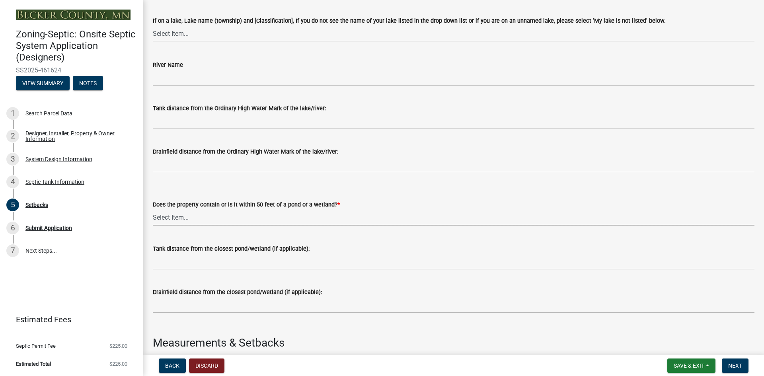
click at [192, 217] on select "Select Item... Yes No" at bounding box center [453, 217] width 601 height 16
click at [153, 209] on select "Select Item... Yes No" at bounding box center [453, 217] width 601 height 16
select select "23044af5-43bb-4cf5-8aef-2716db2ce5fc"
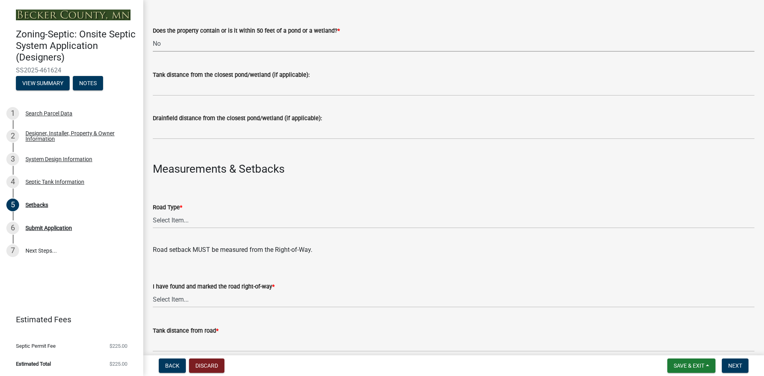
scroll to position [318, 0]
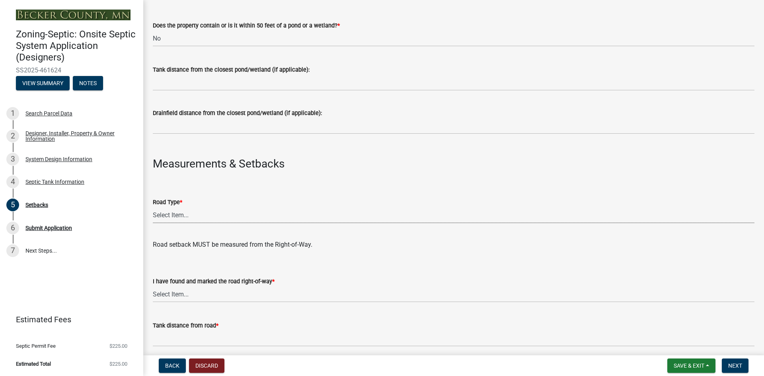
click at [183, 217] on select "Select Item... State County Public / Township Private Easement [GEOGRAPHIC_DATA]" at bounding box center [453, 215] width 601 height 16
click at [153, 207] on select "Select Item... State County Public / Township Private Easement [GEOGRAPHIC_DATA]" at bounding box center [453, 215] width 601 height 16
select select "341aaaa4-06c5-40e5-817d-62b65c9e97ec"
click at [191, 297] on select "Select Item... Yes No" at bounding box center [453, 294] width 601 height 16
click at [153, 286] on select "Select Item... Yes No" at bounding box center [453, 294] width 601 height 16
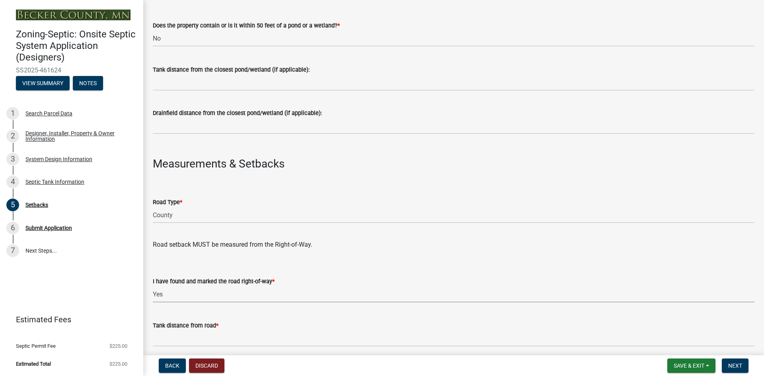
select select "a3ce498e-f8b1-44e2-889e-c4968ac74b5a"
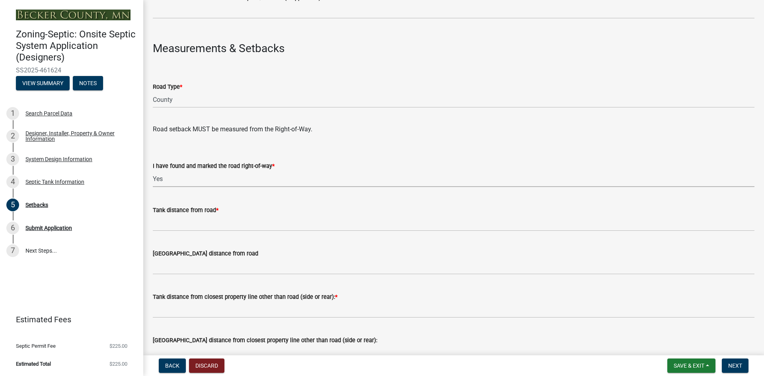
scroll to position [447, 0]
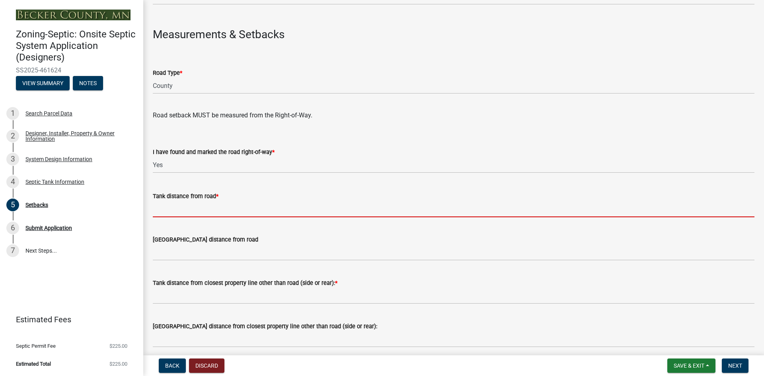
click at [187, 212] on input "Tank distance from road *" at bounding box center [453, 209] width 601 height 16
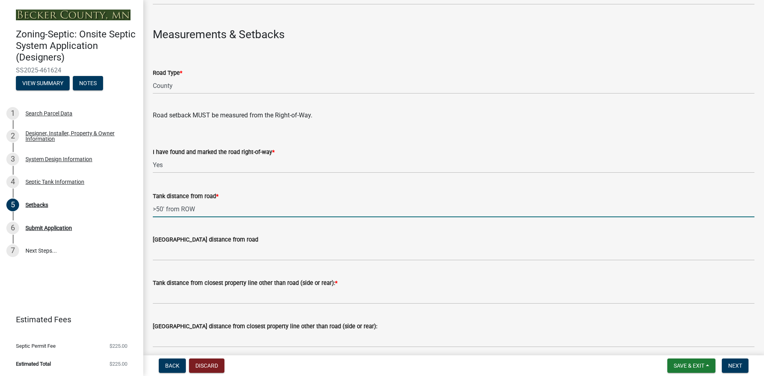
drag, startPoint x: 161, startPoint y: 208, endPoint x: 148, endPoint y: 207, distance: 12.7
click at [148, 207] on div "Tank distance from road * >50' from ROW" at bounding box center [453, 198] width 613 height 37
type input ">50' from ROW"
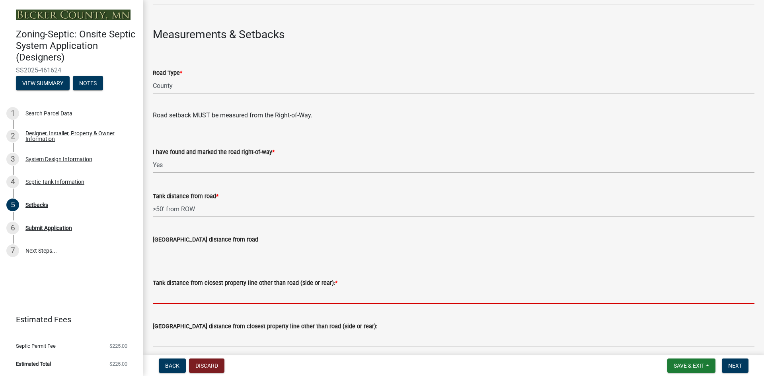
click at [209, 297] on input "Tank distance from closest property line other than road (side or rear): *" at bounding box center [453, 296] width 601 height 16
paste input ">50'"
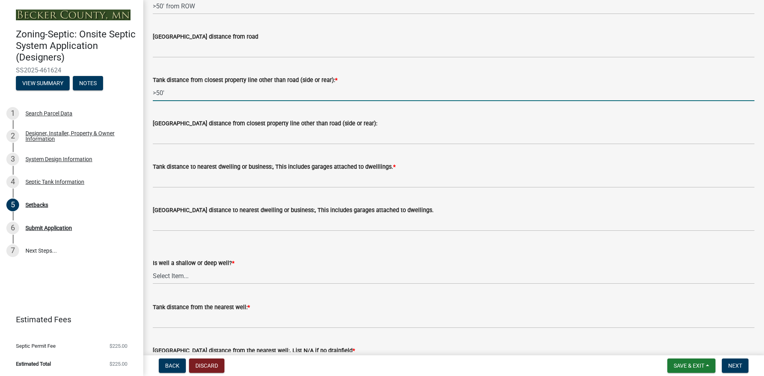
scroll to position [656, 0]
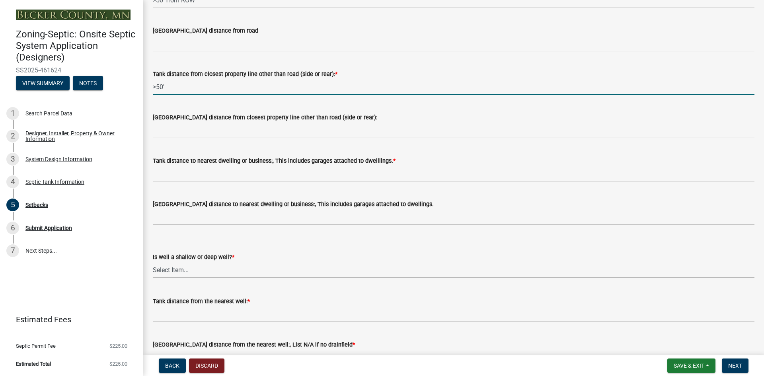
type input ">50'"
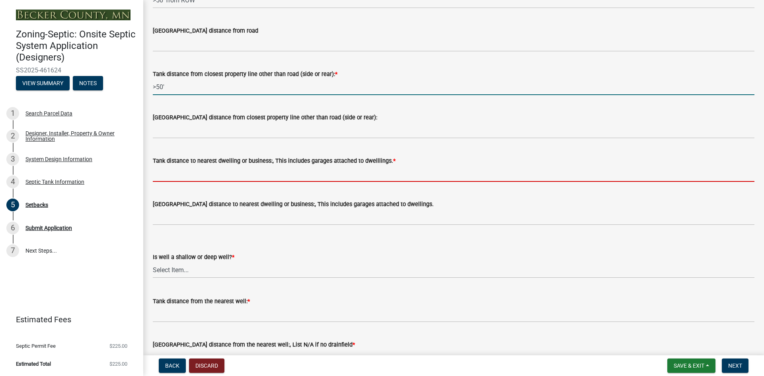
click at [199, 175] on input "Tank distance to nearest dwelling or business:, This includes garages attached …" at bounding box center [453, 173] width 601 height 16
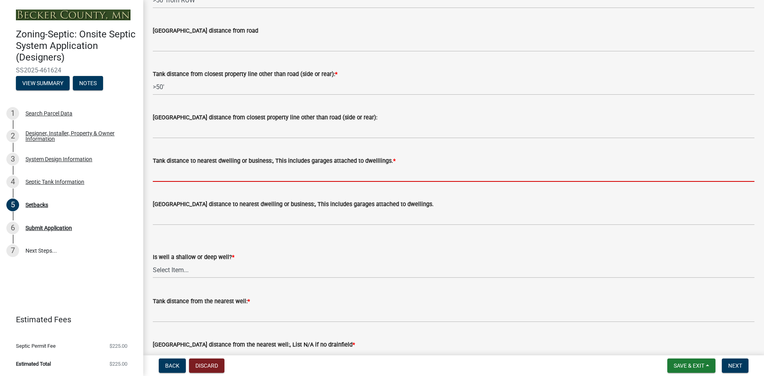
paste input ">50'"
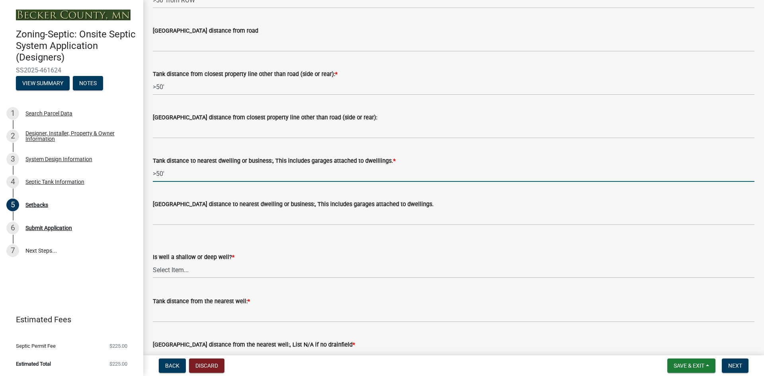
click at [156, 173] on input ">50'" at bounding box center [453, 173] width 601 height 16
type input ">10'"
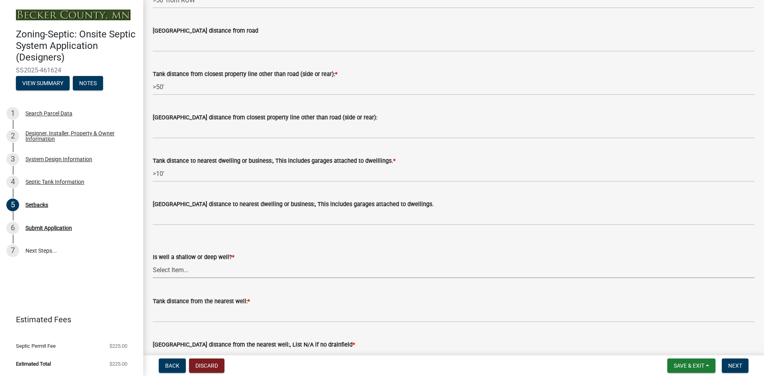
click at [176, 273] on select "Select Item... Deep Well Shallow Well No Well - Connected or to be connected to…" at bounding box center [453, 270] width 601 height 16
click at [153, 262] on select "Select Item... Deep Well Shallow Well No Well - Connected or to be connected to…" at bounding box center [453, 270] width 601 height 16
select select "cf78f1da-f066-4305-88a2-864abad1fa52"
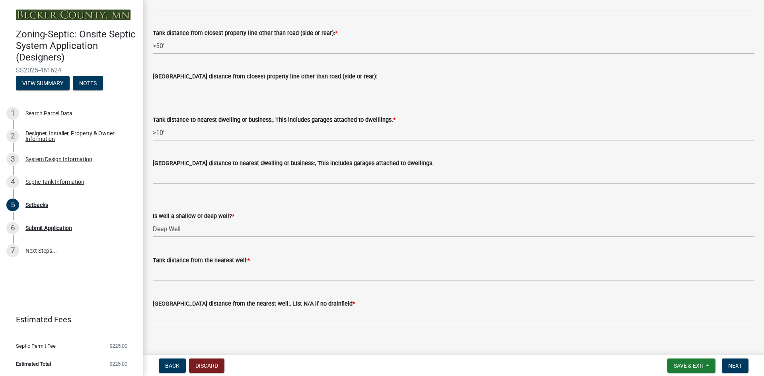
scroll to position [707, 0]
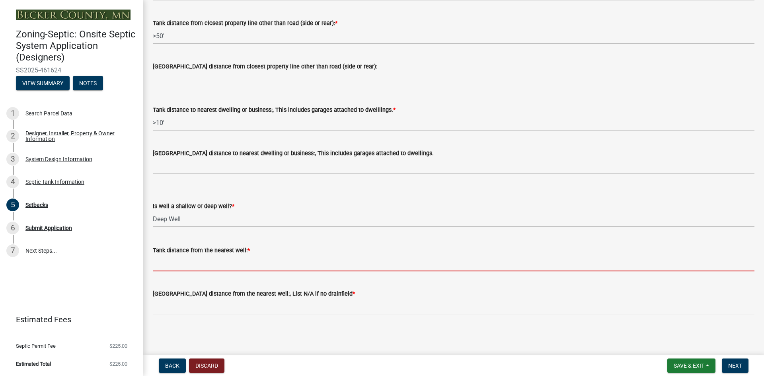
click at [178, 267] on input "Tank distance from the nearest well: *" at bounding box center [453, 263] width 601 height 16
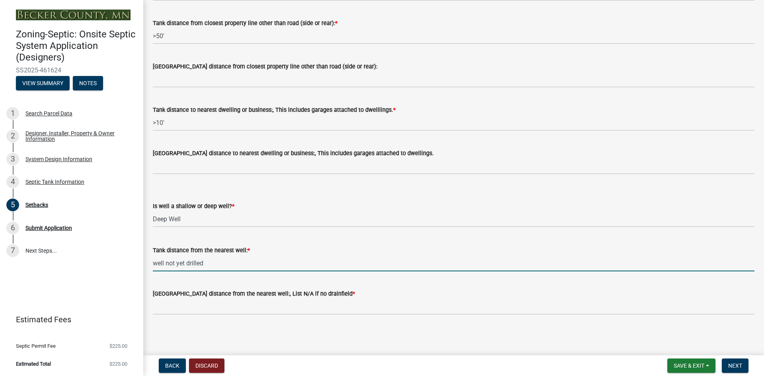
type input "well not yet drilled"
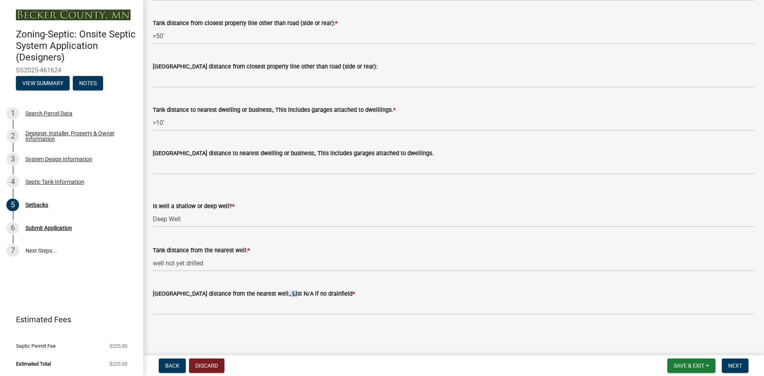
drag, startPoint x: 278, startPoint y: 294, endPoint x: 270, endPoint y: 295, distance: 8.0
click at [270, 295] on label "[GEOGRAPHIC_DATA] distance from the nearest well:, List N/A if no drainfield *" at bounding box center [254, 294] width 202 height 6
copy label "N/A"
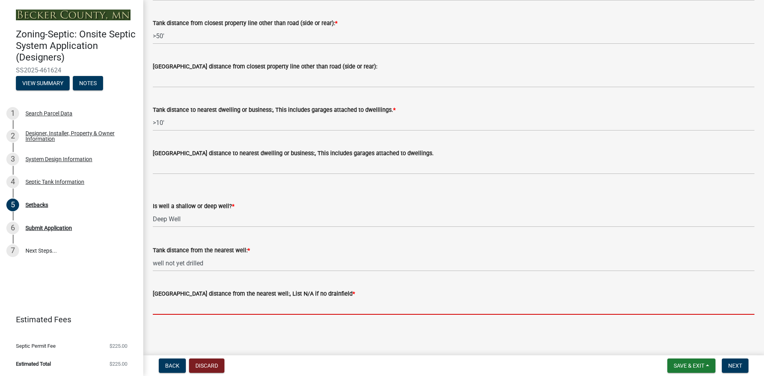
click at [233, 309] on input "[GEOGRAPHIC_DATA] distance from the nearest well:, List N/A if no drainfield *" at bounding box center [453, 306] width 601 height 16
paste input "N/A"
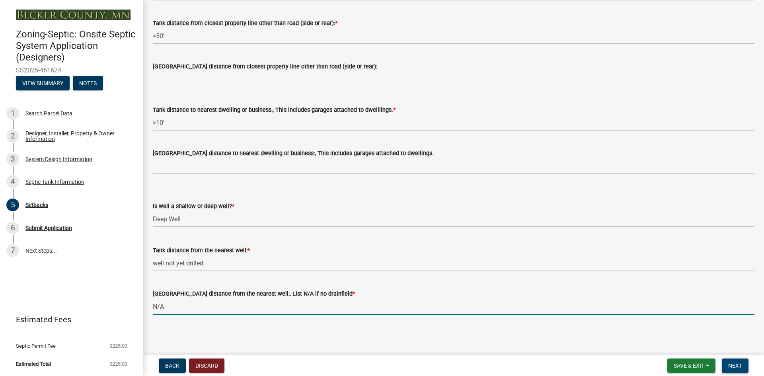
type input "N/A"
click at [728, 367] on span "Next" at bounding box center [735, 365] width 14 height 6
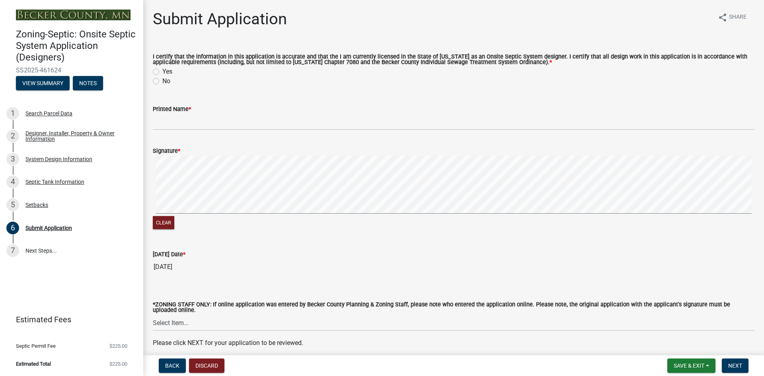
click at [162, 70] on label "Yes" at bounding box center [167, 72] width 10 height 10
click at [162, 70] on input "Yes" at bounding box center [164, 69] width 5 height 5
radio input "true"
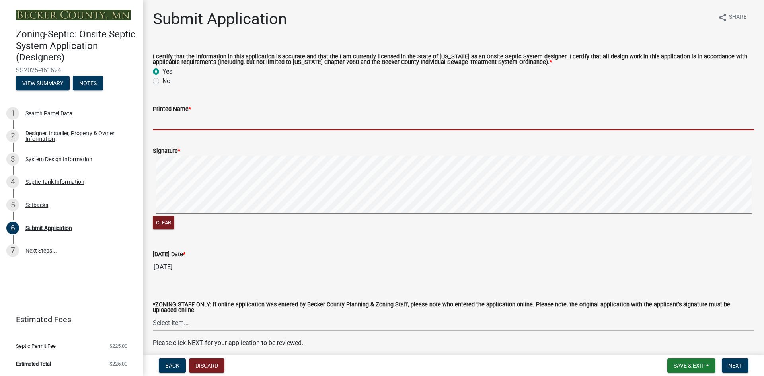
click at [163, 121] on input "Printed Name *" at bounding box center [453, 122] width 601 height 16
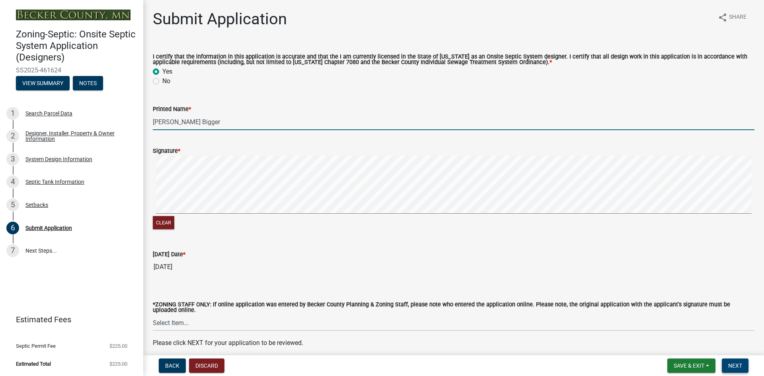
type input "[PERSON_NAME] Bigger"
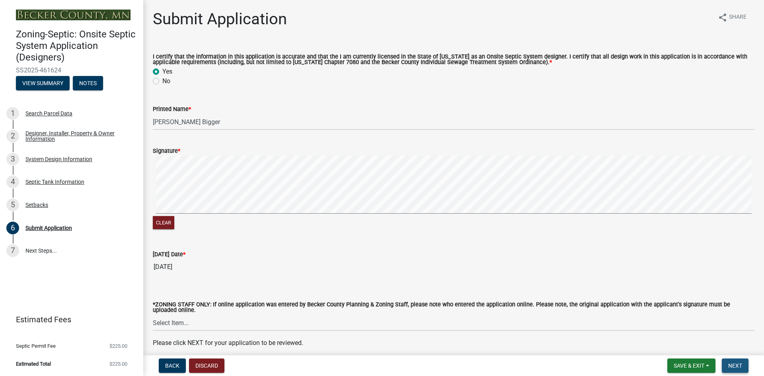
click at [733, 366] on span "Next" at bounding box center [735, 365] width 14 height 6
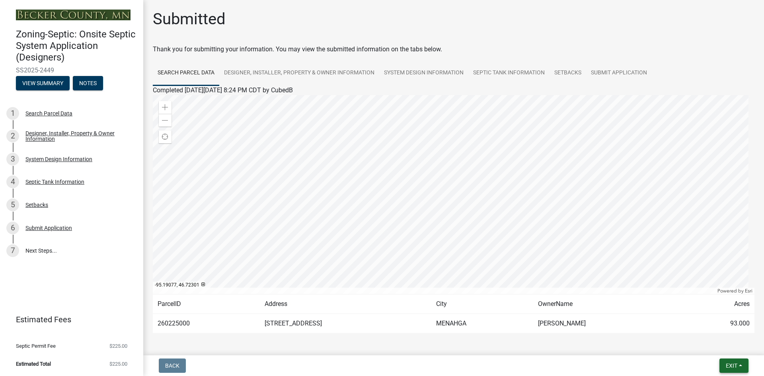
click at [725, 363] on span "Exit" at bounding box center [731, 365] width 12 height 6
click at [718, 344] on button "Save & Exit" at bounding box center [717, 344] width 64 height 19
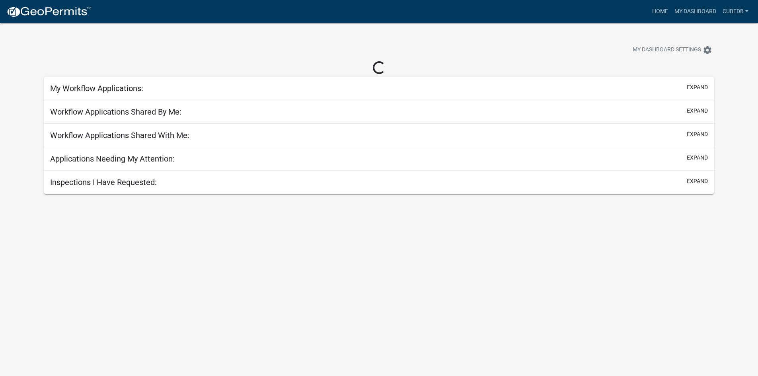
select select "3: 100"
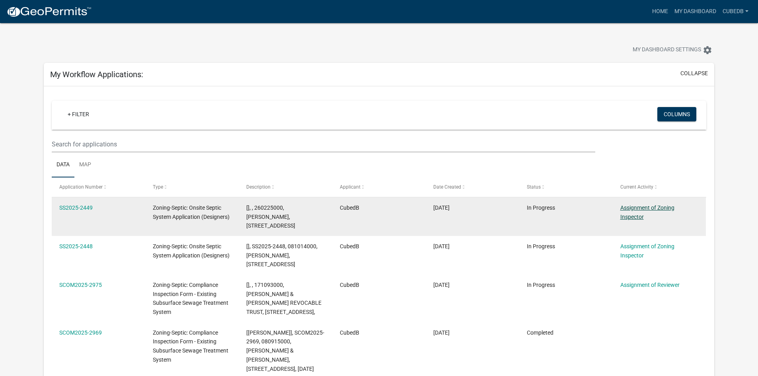
click at [631, 209] on link "Assignment of Zoning Inspector" at bounding box center [647, 212] width 54 height 16
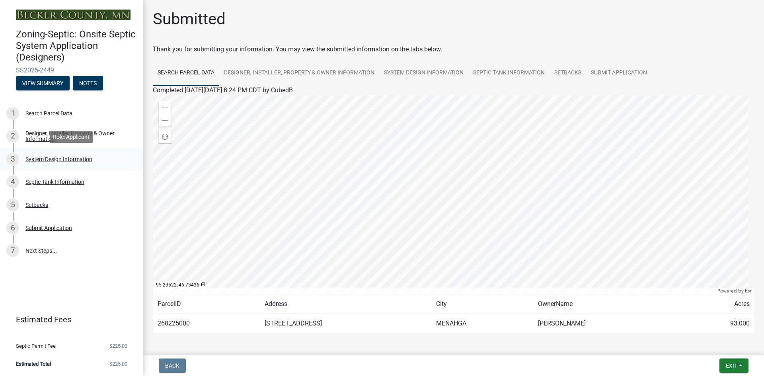
click at [67, 159] on div "System Design Information" at bounding box center [58, 159] width 67 height 6
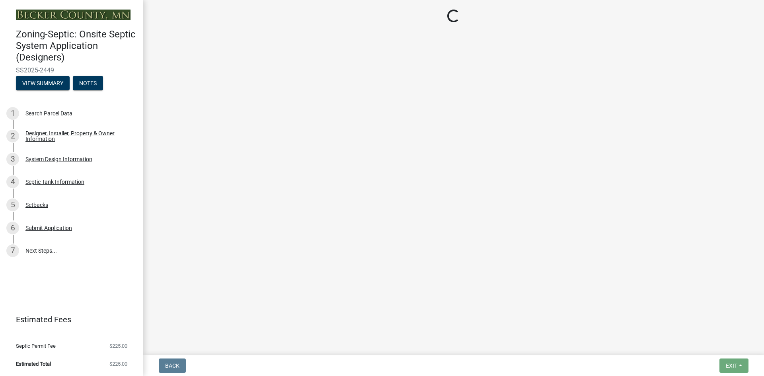
select select "8ba21533-2acf-4cc6-95e5-280e4aabd5a3"
select select "d11049ea-91d0-42ef-8f23-5bc08afa6acf"
select select "011fbff4-a41d-4a75-9bd8-71c7e6c69e0d"
select select "85fdfef2-2683-4311-b5d5-5505f6411127"
select select "bbba294c-e7e6-4483-b1a0-88fbc7e04017"
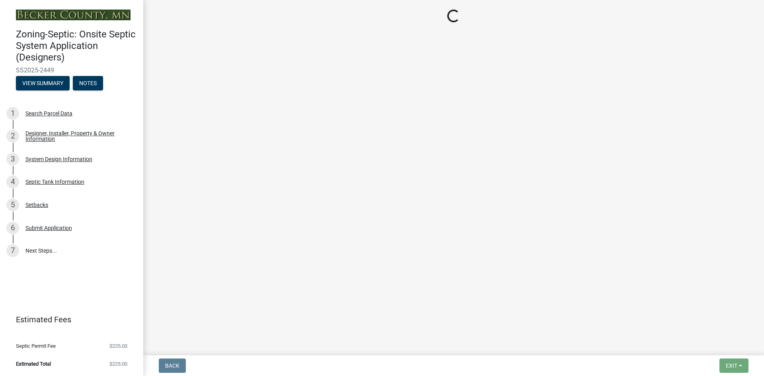
select select "ba735beb-519e-40f0-ae20-62d65fc4c46b"
select select "7b30f360-6895-496a-9f34-da1efdcbc234"
select select "1beac6bb-92f1-48fc-a43d-dd4fbc824110"
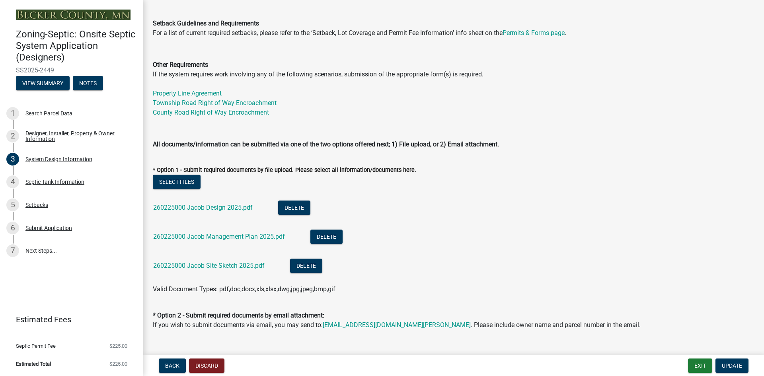
scroll to position [298, 0]
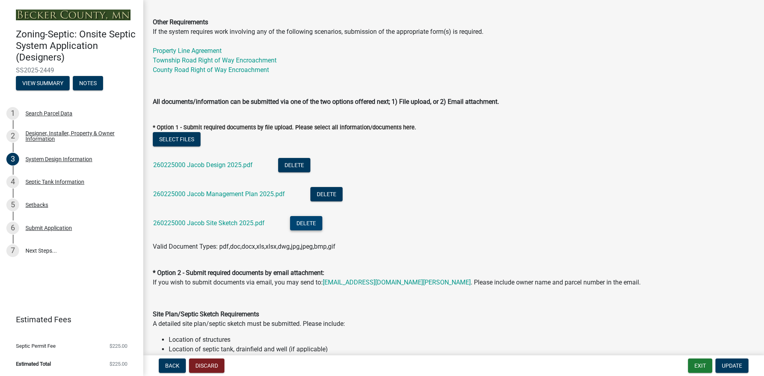
click at [305, 225] on button "Delete" at bounding box center [306, 223] width 32 height 14
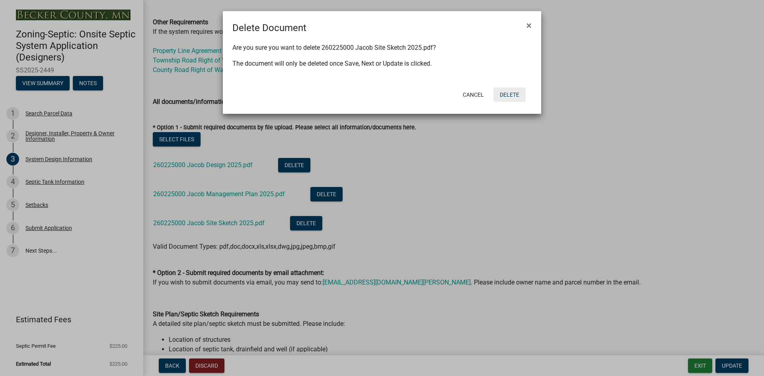
click at [511, 95] on button "Delete" at bounding box center [509, 95] width 32 height 14
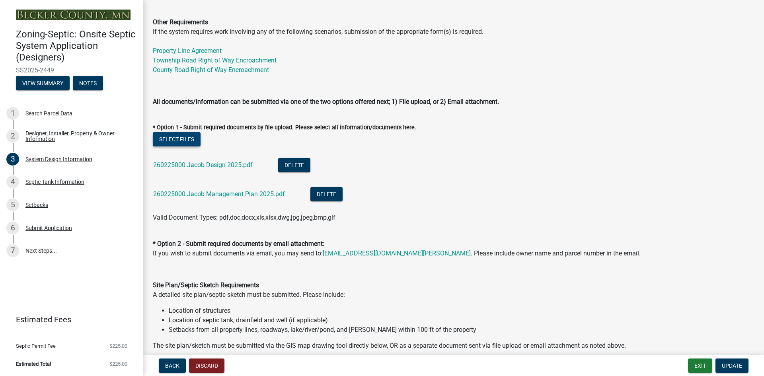
click at [179, 139] on button "Select files" at bounding box center [177, 139] width 48 height 14
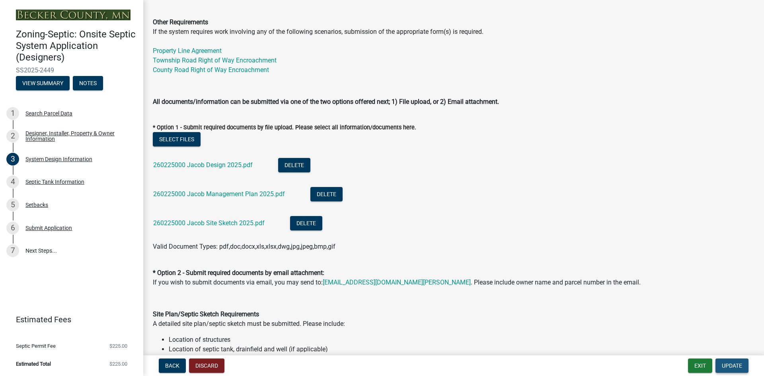
click at [726, 364] on span "Update" at bounding box center [732, 365] width 20 height 6
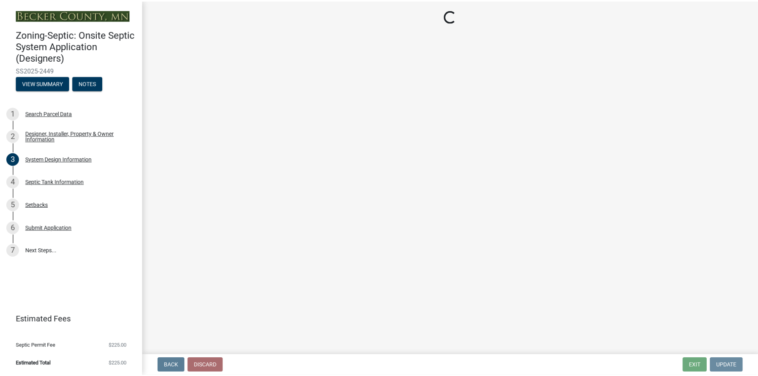
scroll to position [0, 0]
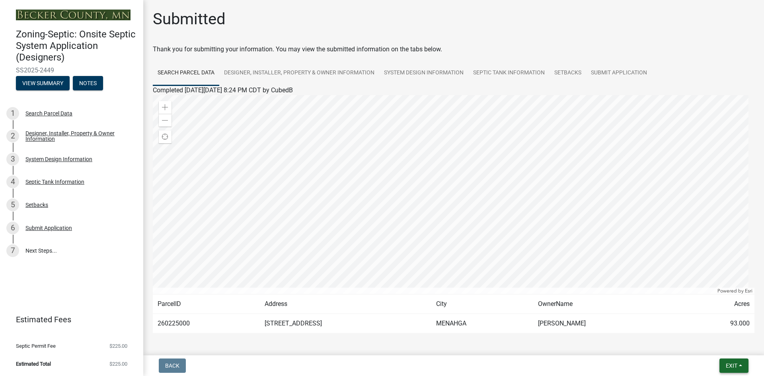
click at [729, 365] on span "Exit" at bounding box center [731, 365] width 12 height 6
click at [716, 347] on button "Save & Exit" at bounding box center [717, 344] width 64 height 19
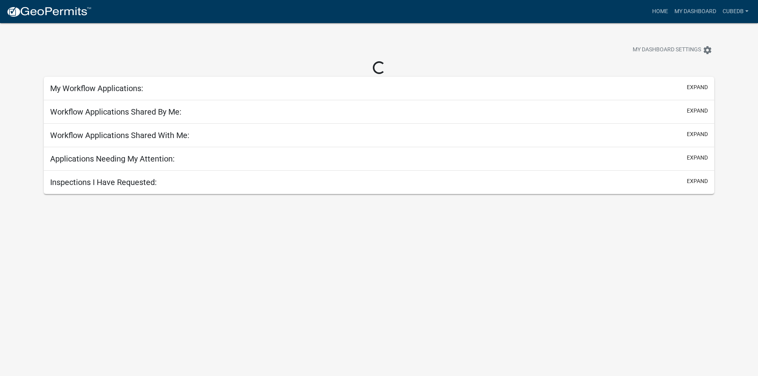
select select "3: 100"
